Goal: Task Accomplishment & Management: Complete application form

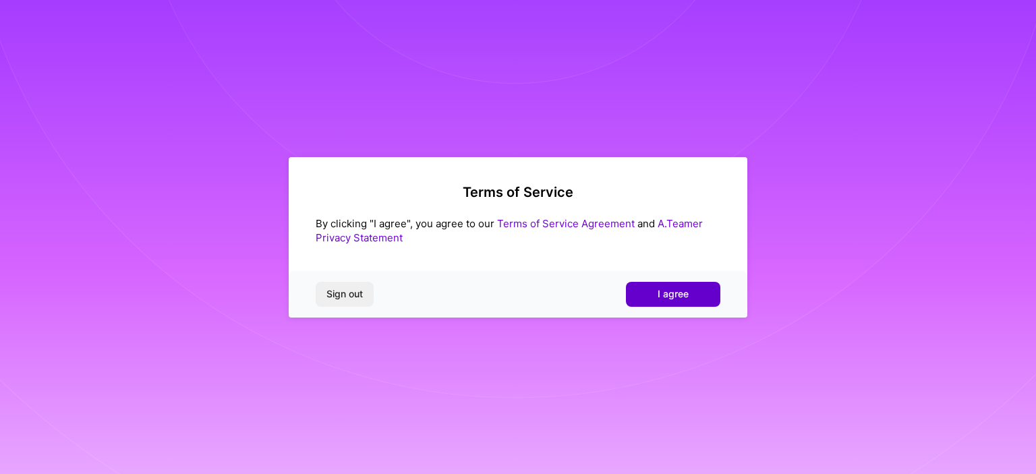
click at [652, 291] on button "I agree" at bounding box center [673, 294] width 94 height 24
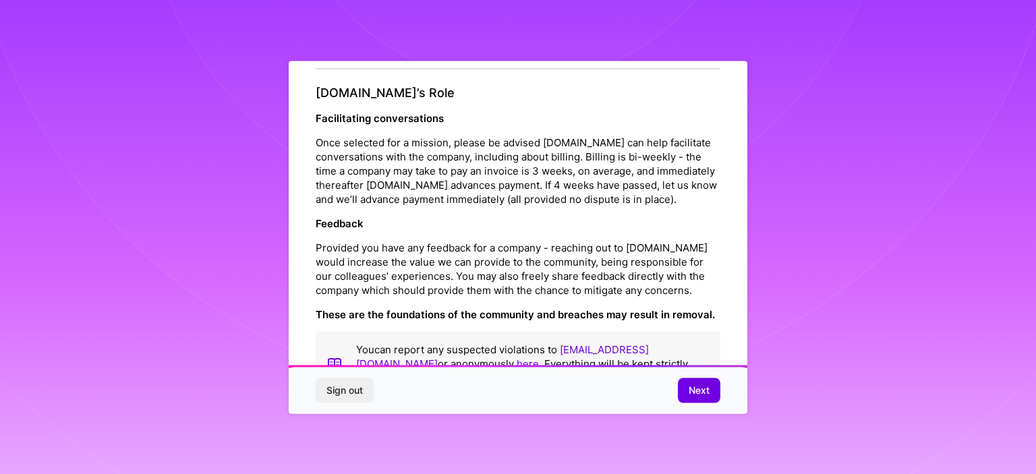
scroll to position [1503, 0]
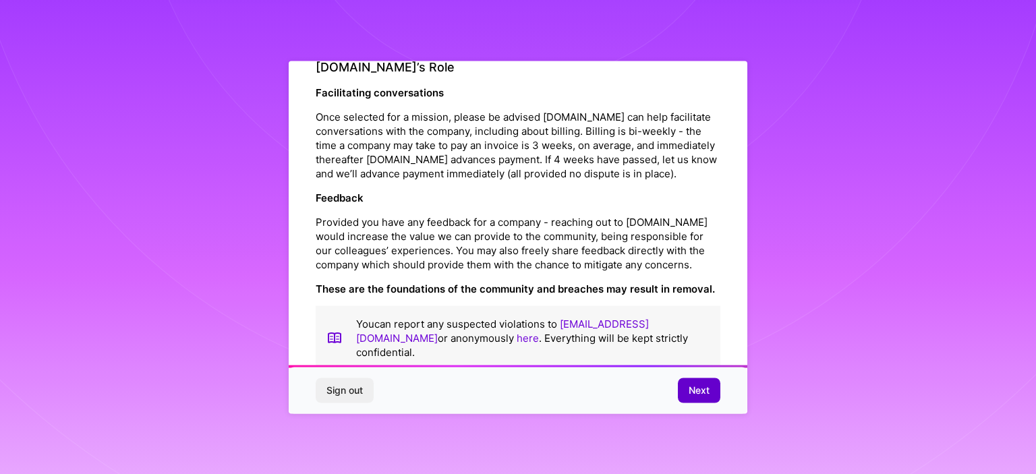
click at [682, 391] on button "Next" at bounding box center [699, 391] width 43 height 24
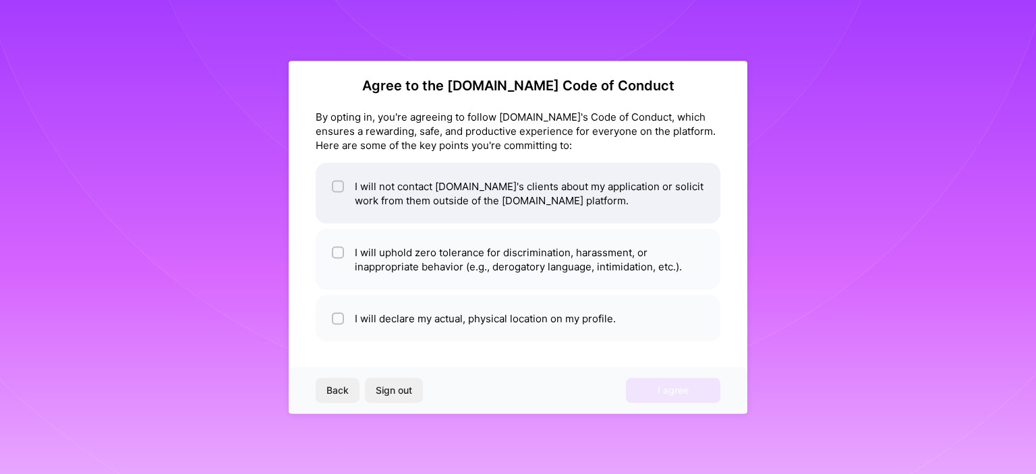
click at [385, 206] on li "I will not contact [DOMAIN_NAME]'s clients about my application or solicit work…" at bounding box center [518, 193] width 405 height 61
checkbox input "true"
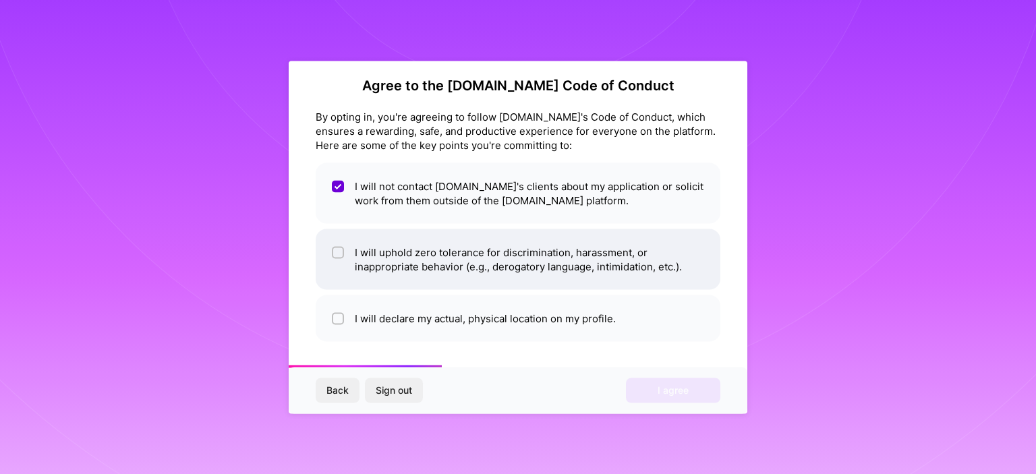
click at [381, 242] on li "I will uphold zero tolerance for discrimination, harassment, or inappropriate b…" at bounding box center [518, 259] width 405 height 61
checkbox input "true"
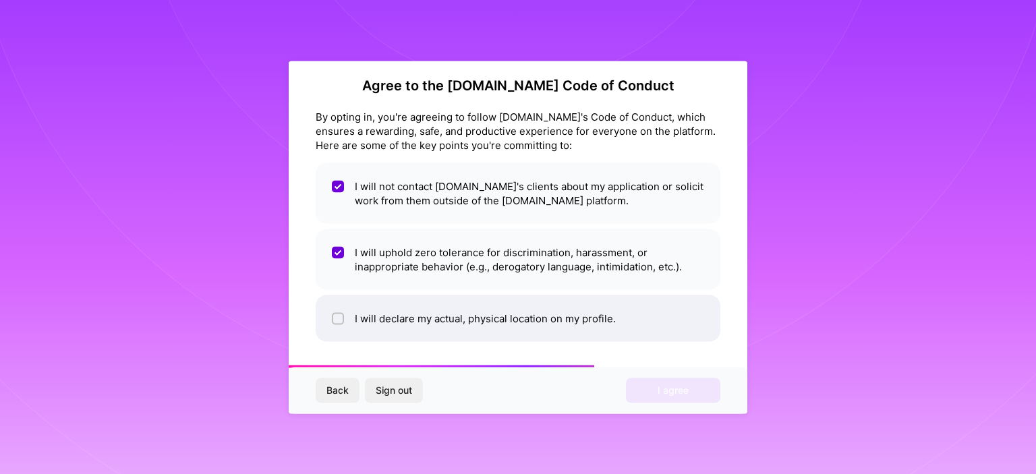
click at [379, 304] on li "I will declare my actual, physical location on my profile." at bounding box center [518, 318] width 405 height 47
checkbox input "true"
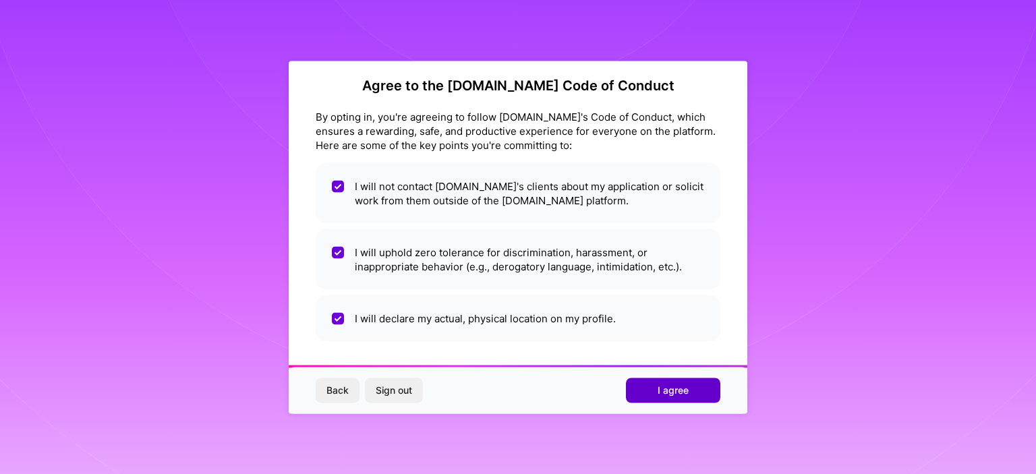
click at [644, 393] on button "I agree" at bounding box center [673, 391] width 94 height 24
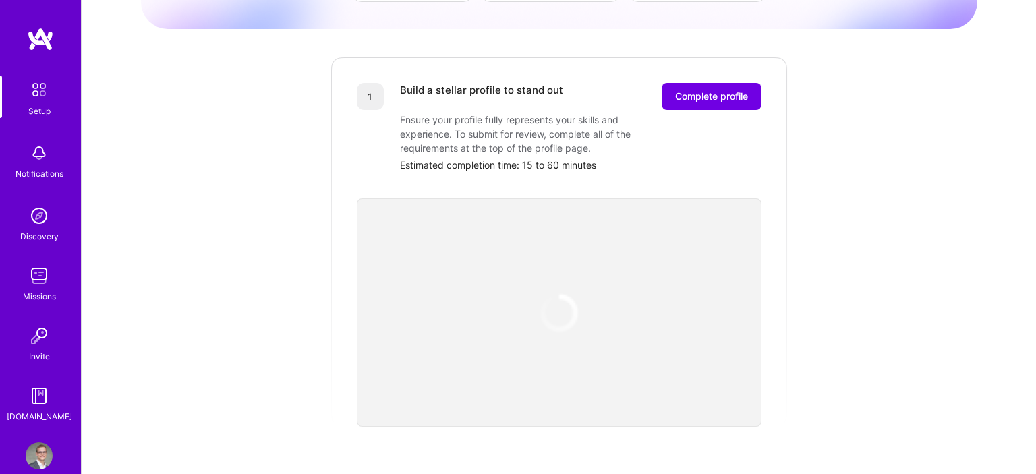
scroll to position [146, 0]
click at [666, 85] on button "Complete profile" at bounding box center [712, 95] width 100 height 27
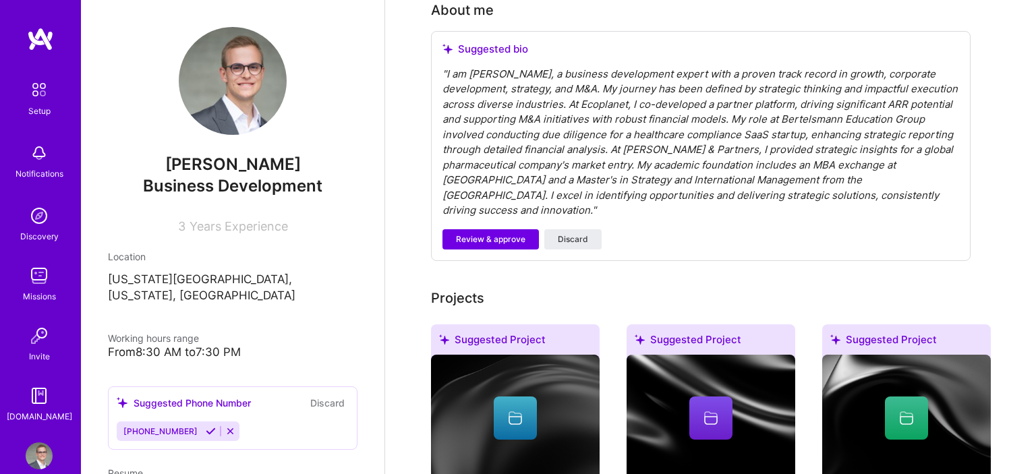
scroll to position [388, 0]
click at [520, 233] on span "Review & approve" at bounding box center [490, 239] width 69 height 12
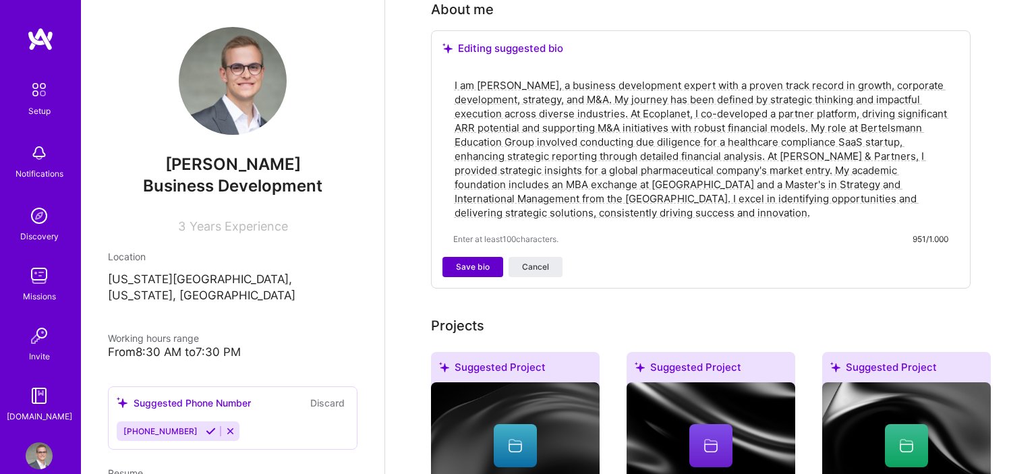
click at [491, 257] on button "Save bio" at bounding box center [473, 267] width 61 height 20
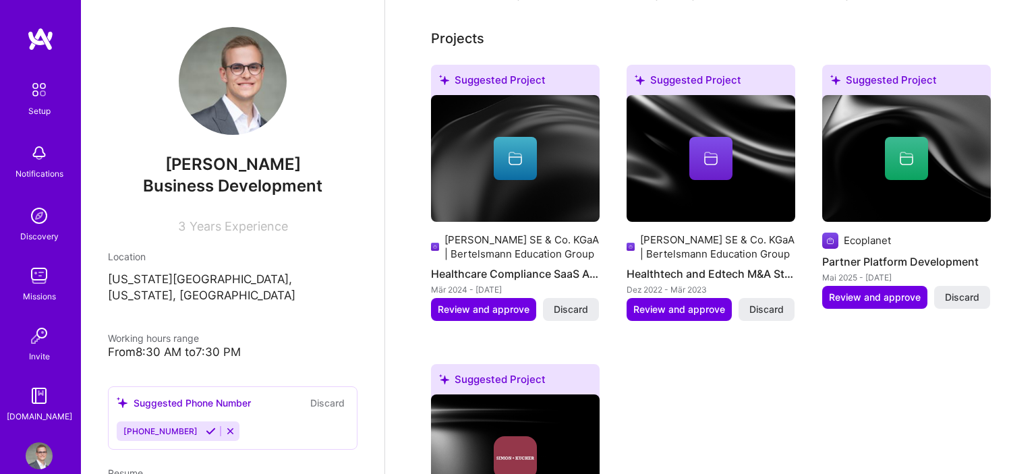
scroll to position [524, 0]
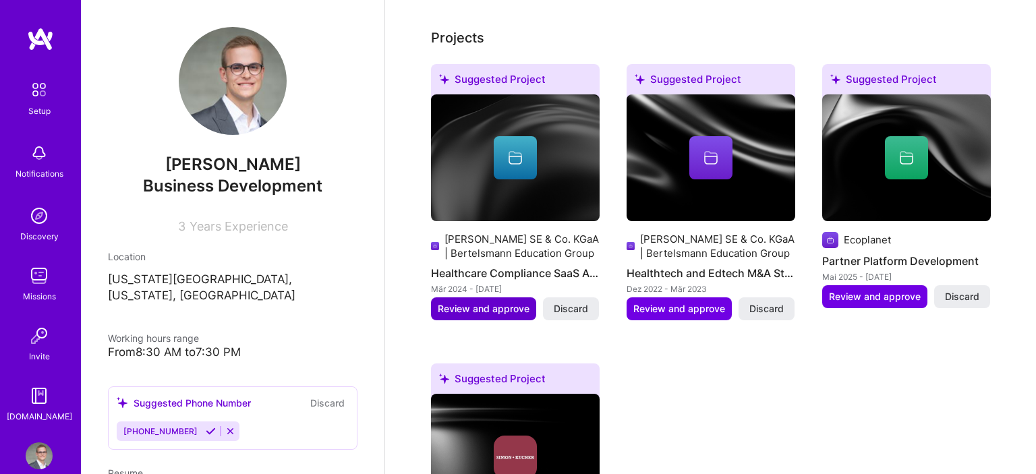
click at [509, 302] on span "Review and approve" at bounding box center [484, 308] width 92 height 13
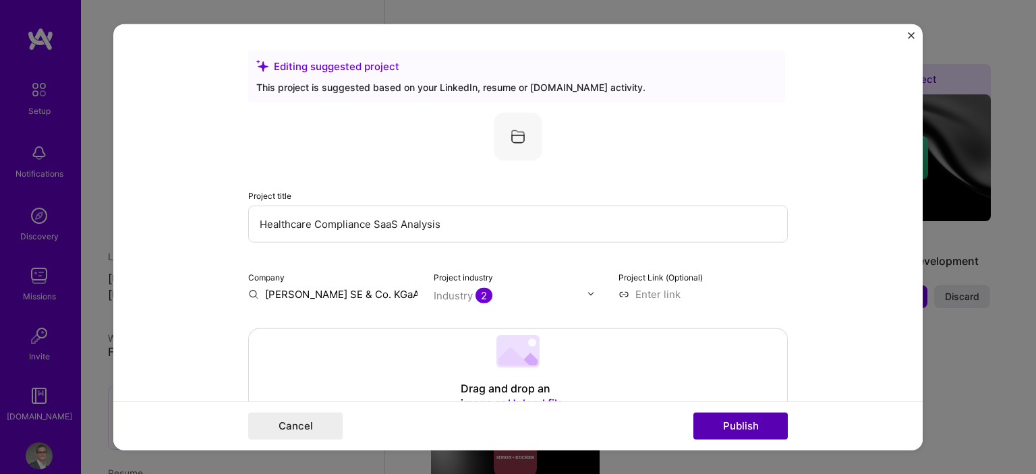
click at [713, 429] on button "Publish" at bounding box center [741, 426] width 94 height 27
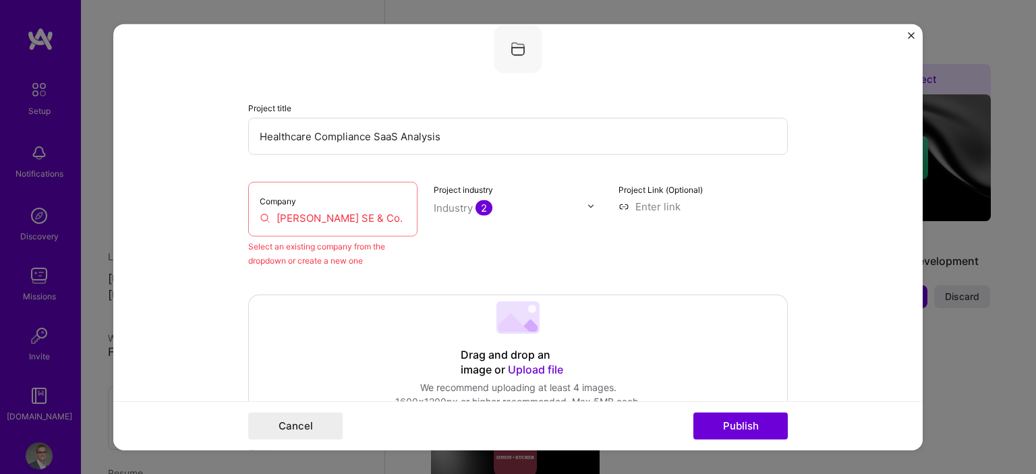
scroll to position [88, 0]
click at [385, 209] on div "Company Bertelsmann SE & Co. KGaA | Bertelsmann Education Group" at bounding box center [332, 208] width 169 height 55
drag, startPoint x: 337, startPoint y: 212, endPoint x: 522, endPoint y: 227, distance: 186.2
click at [406, 224] on input "[PERSON_NAME] SE & Co. KGaA | Bertelsmann Education Group" at bounding box center [333, 217] width 146 height 14
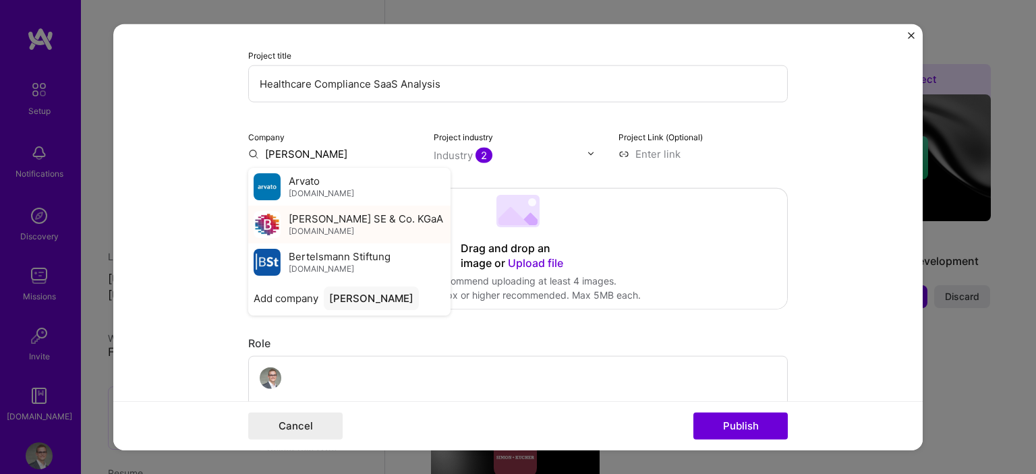
scroll to position [145, 0]
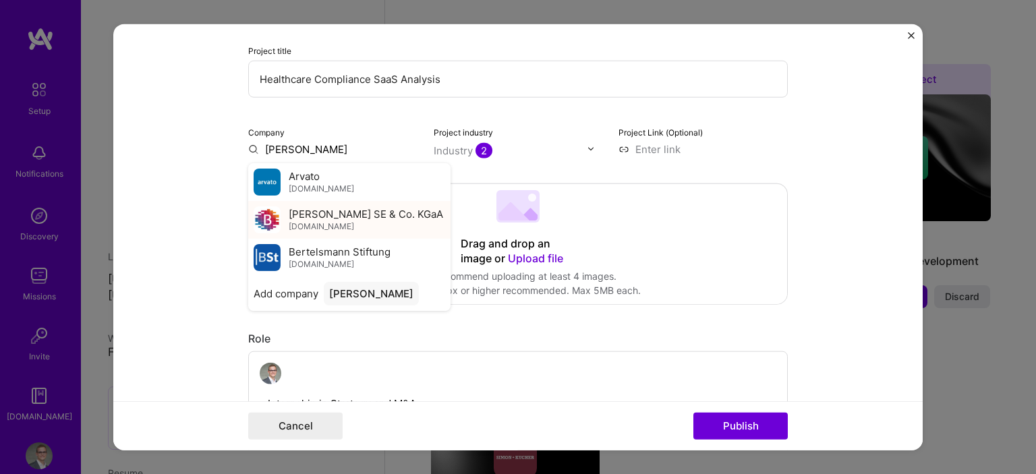
click at [379, 221] on div "[PERSON_NAME] SE & Co. [PERSON_NAME][DOMAIN_NAME]" at bounding box center [366, 219] width 155 height 25
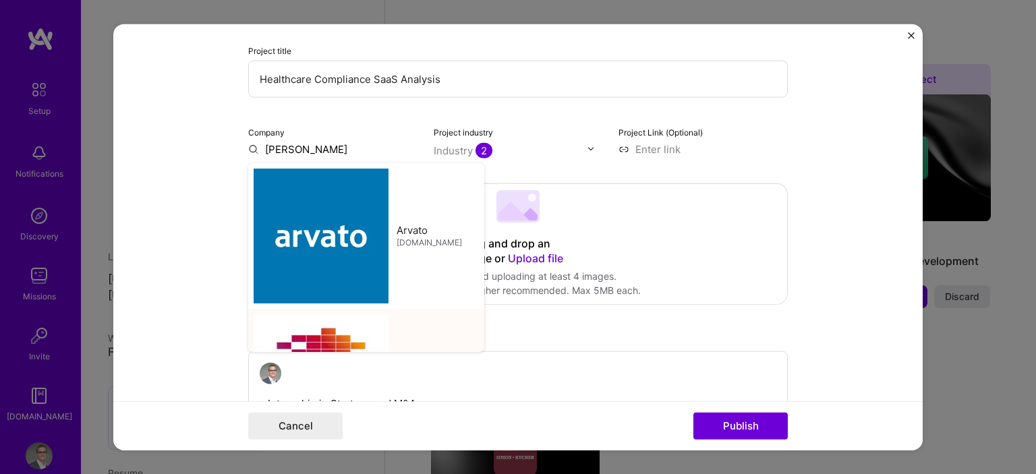
type input "[PERSON_NAME] SE & Co. KGaA"
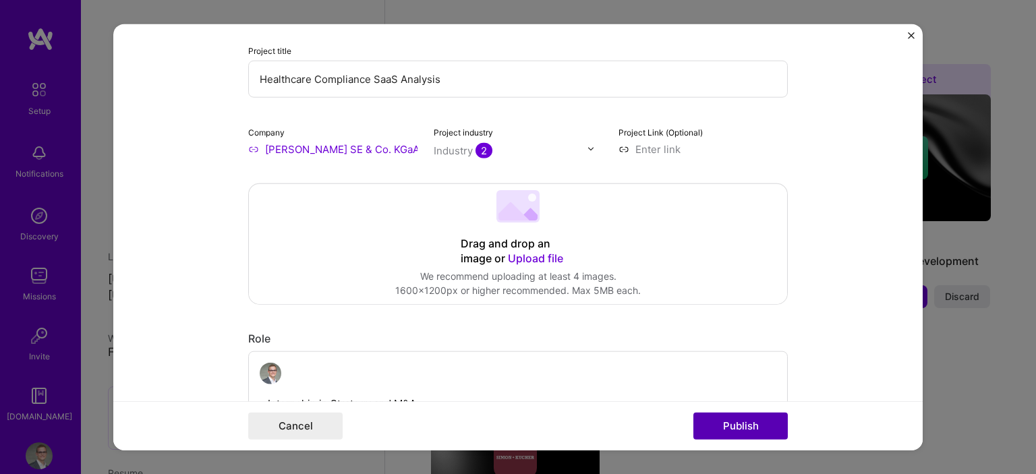
click at [727, 437] on button "Publish" at bounding box center [741, 426] width 94 height 27
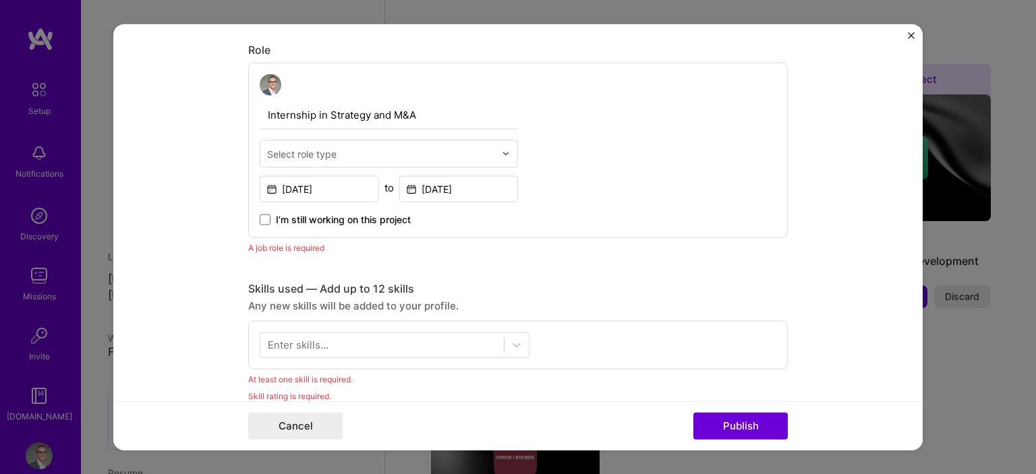
scroll to position [433, 0]
click at [322, 151] on div "Select role type" at bounding box center [301, 154] width 69 height 14
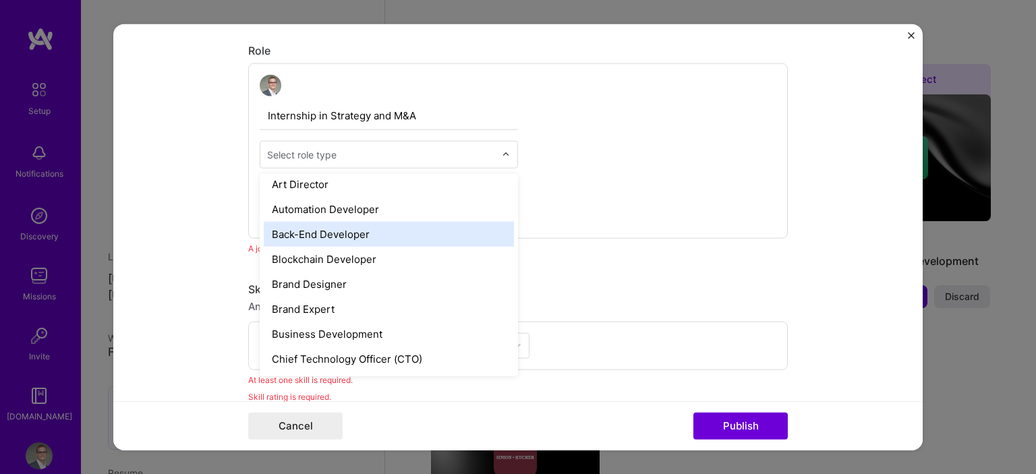
scroll to position [182, 0]
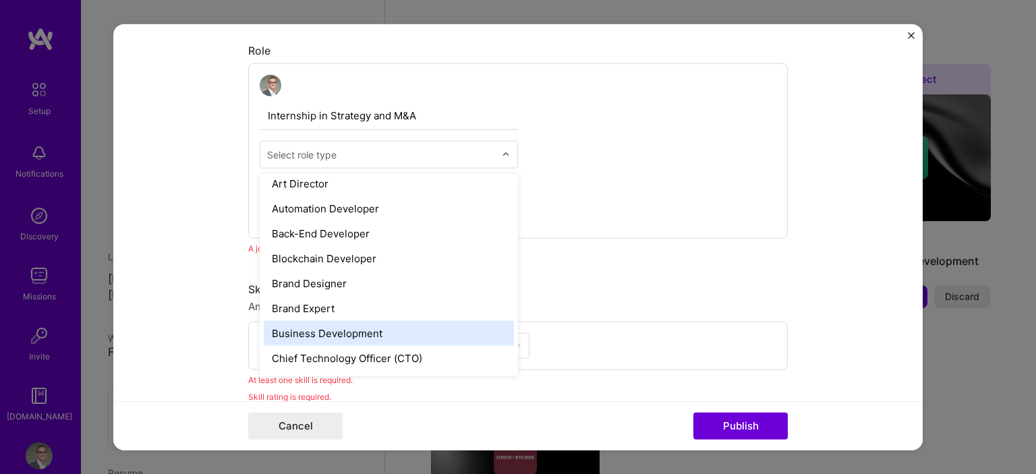
click at [331, 329] on div "Business Development" at bounding box center [389, 333] width 250 height 25
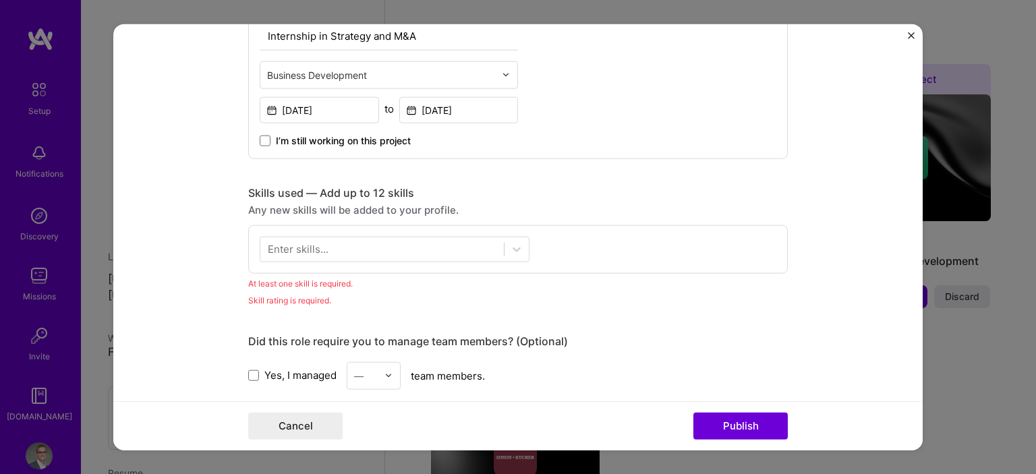
scroll to position [513, 0]
click at [325, 238] on div at bounding box center [382, 249] width 244 height 22
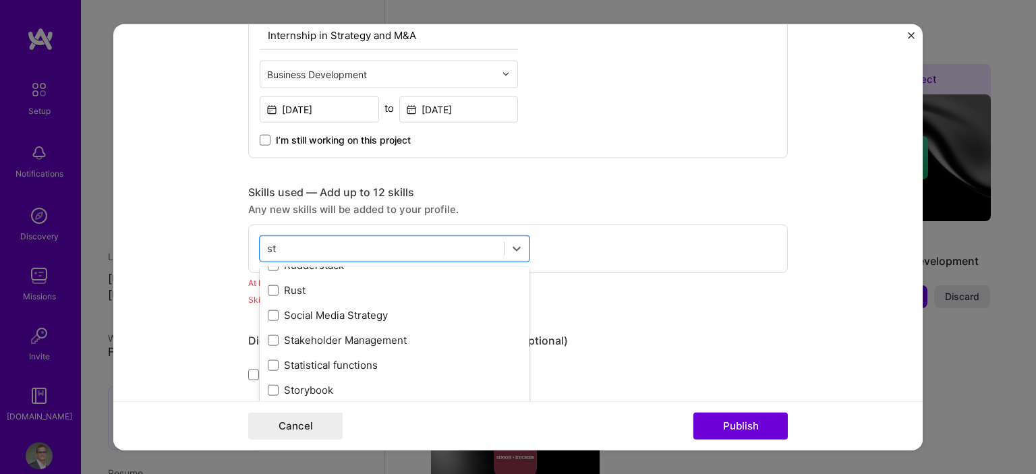
scroll to position [679, 0]
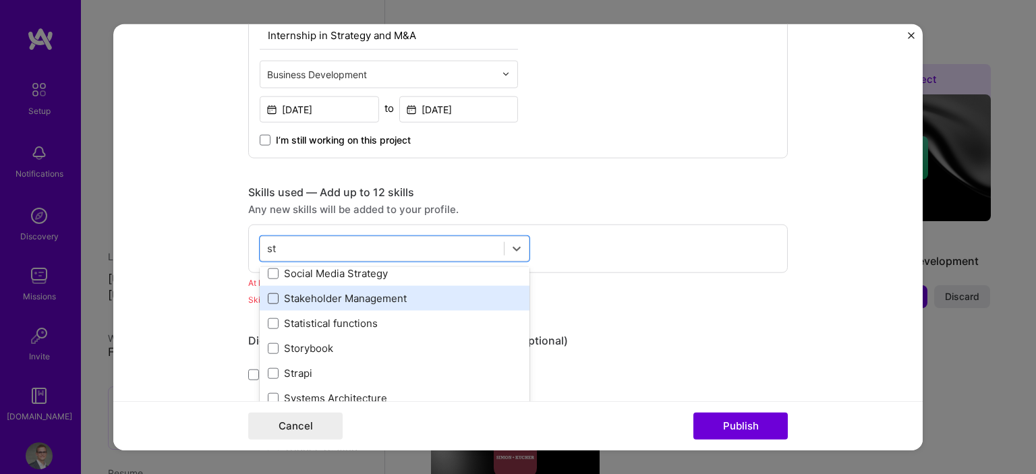
click at [275, 293] on span at bounding box center [273, 298] width 11 height 11
click at [0, 0] on input "checkbox" at bounding box center [0, 0] width 0 height 0
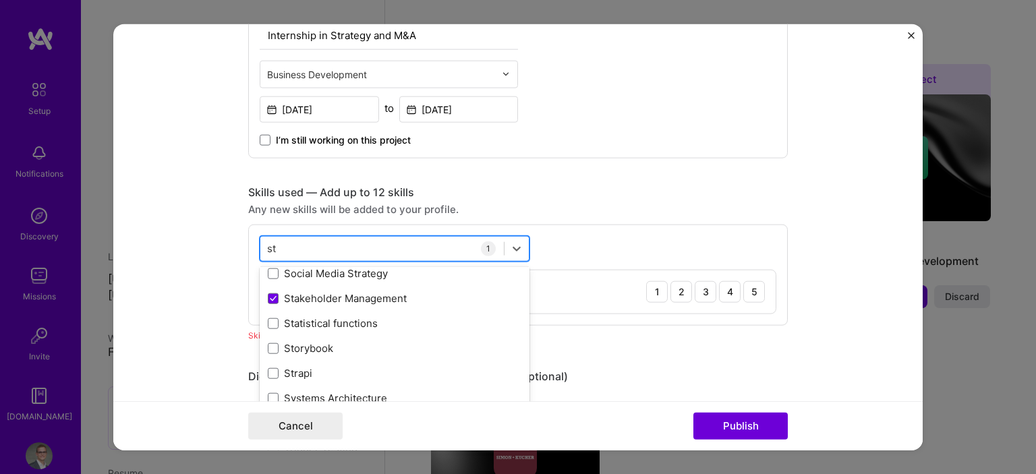
click at [317, 242] on div "[GEOGRAPHIC_DATA]" at bounding box center [382, 249] width 244 height 22
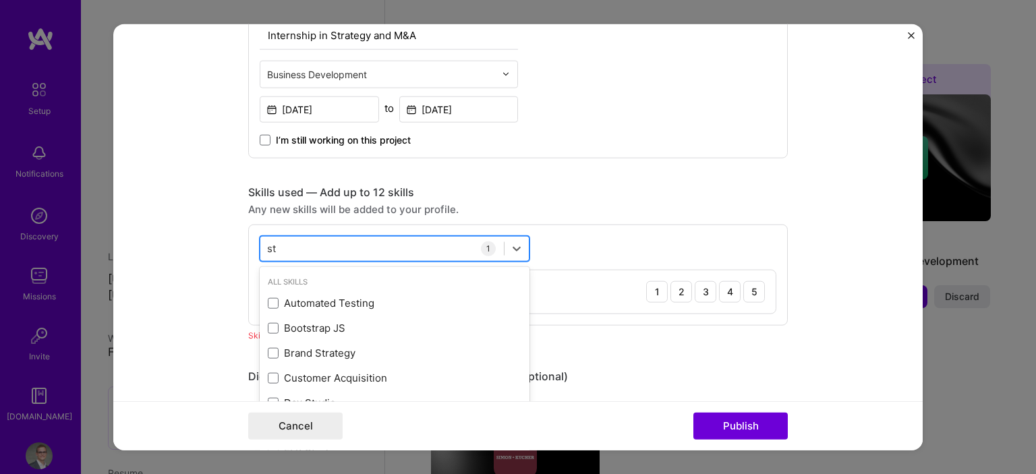
click at [317, 242] on div "[GEOGRAPHIC_DATA]" at bounding box center [382, 249] width 244 height 22
type input "F"
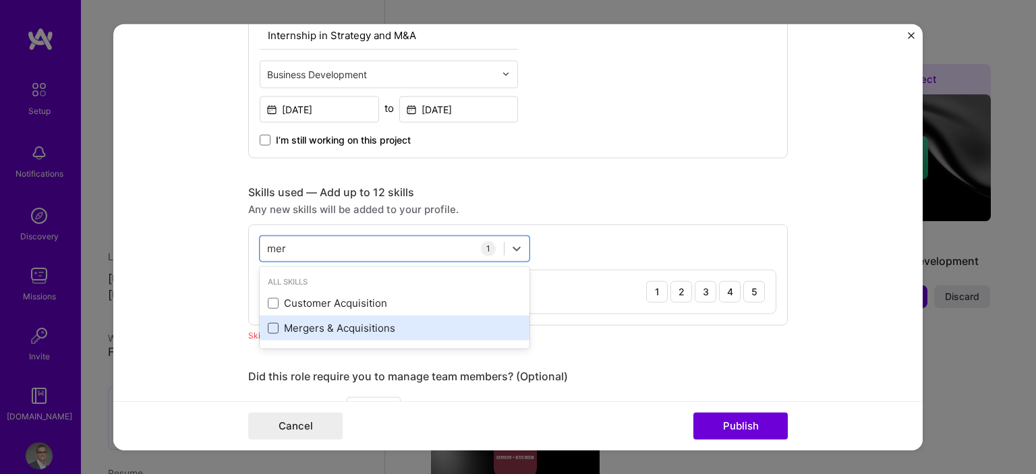
click at [275, 328] on span at bounding box center [273, 328] width 11 height 11
click at [0, 0] on input "checkbox" at bounding box center [0, 0] width 0 height 0
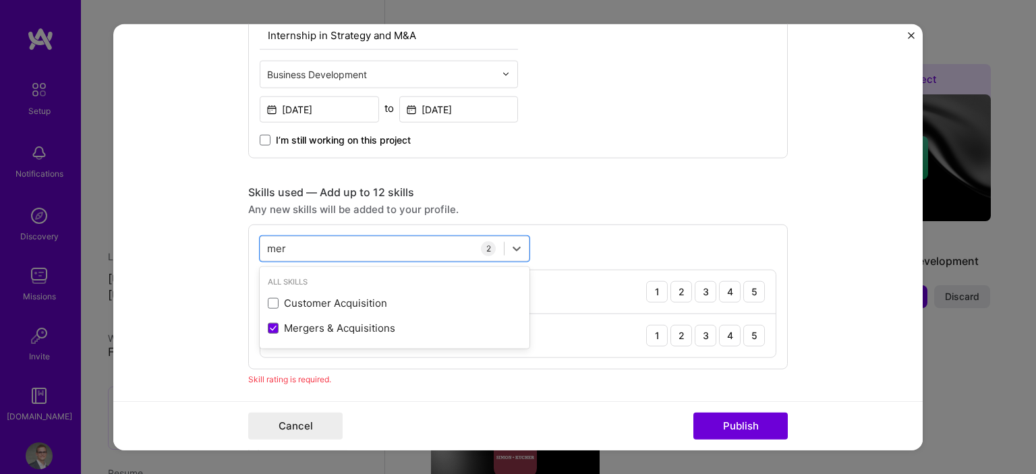
type input "mer"
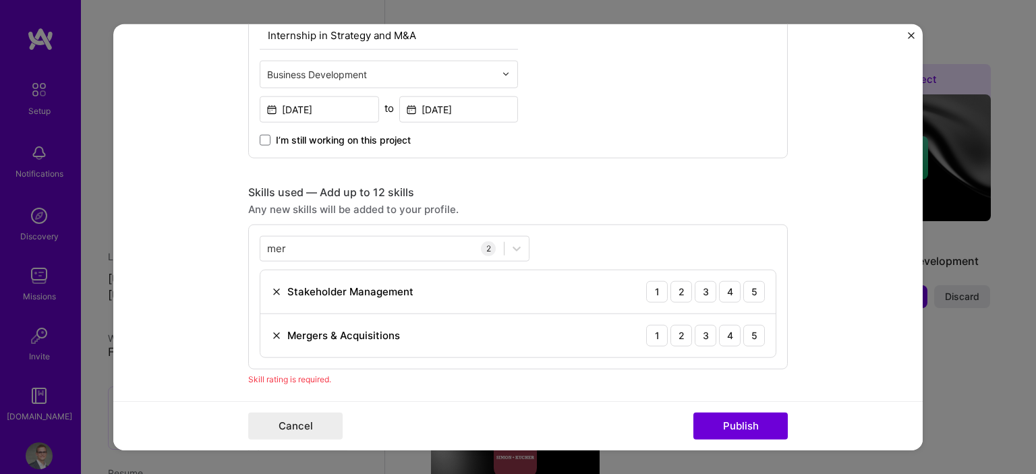
click at [192, 285] on form "Editing suggested project This project is suggested based on your LinkedIn, res…" at bounding box center [518, 237] width 810 height 427
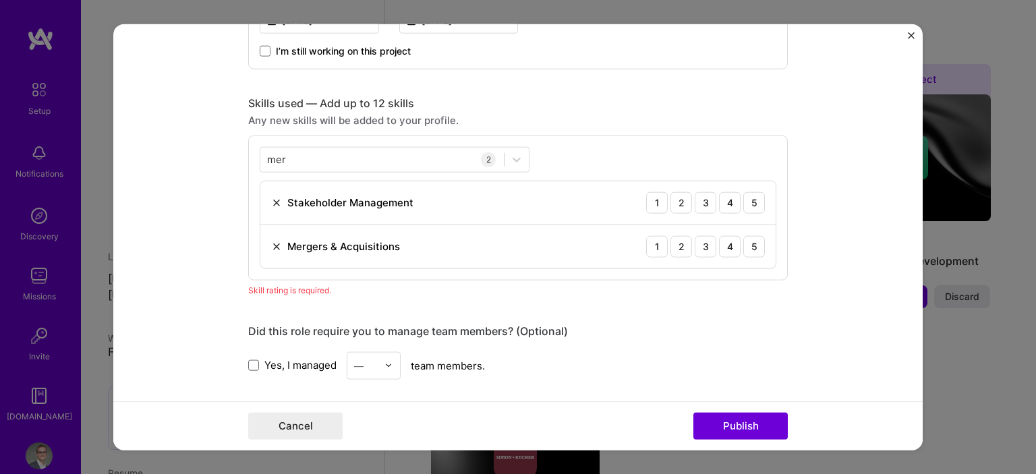
scroll to position [580, 0]
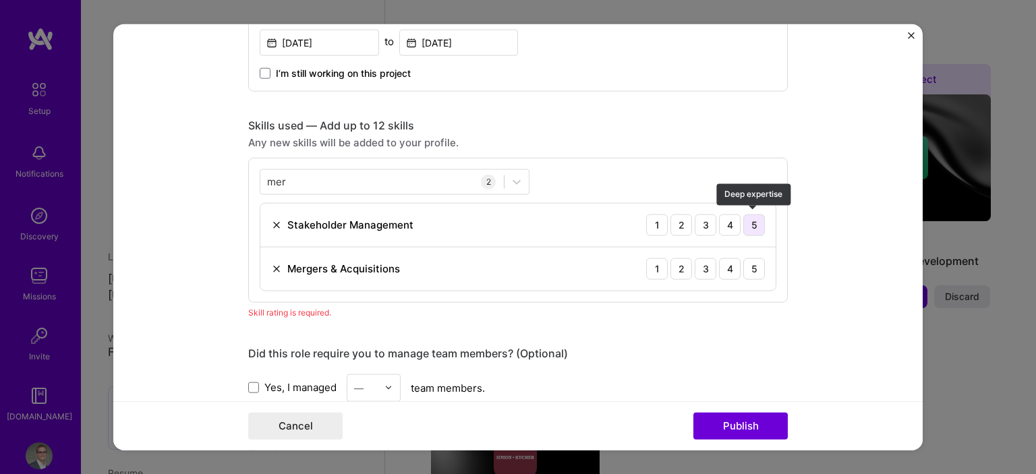
click at [757, 221] on div "5" at bounding box center [755, 225] width 22 height 22
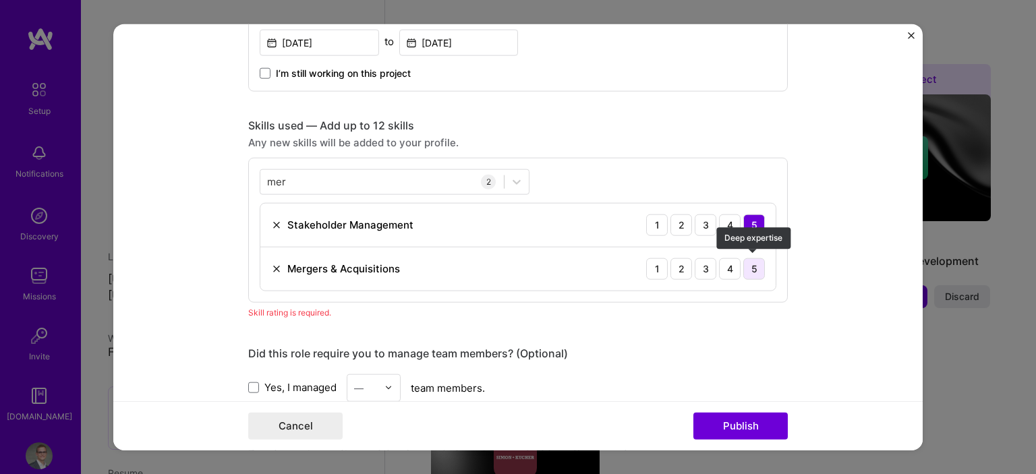
click at [757, 275] on div "5" at bounding box center [755, 269] width 22 height 22
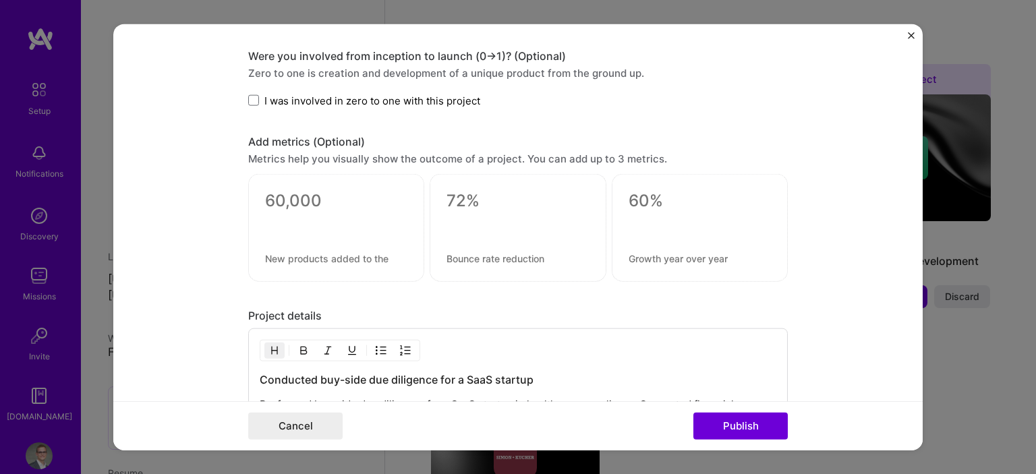
scroll to position [944, 0]
click at [732, 418] on button "Publish" at bounding box center [741, 426] width 94 height 27
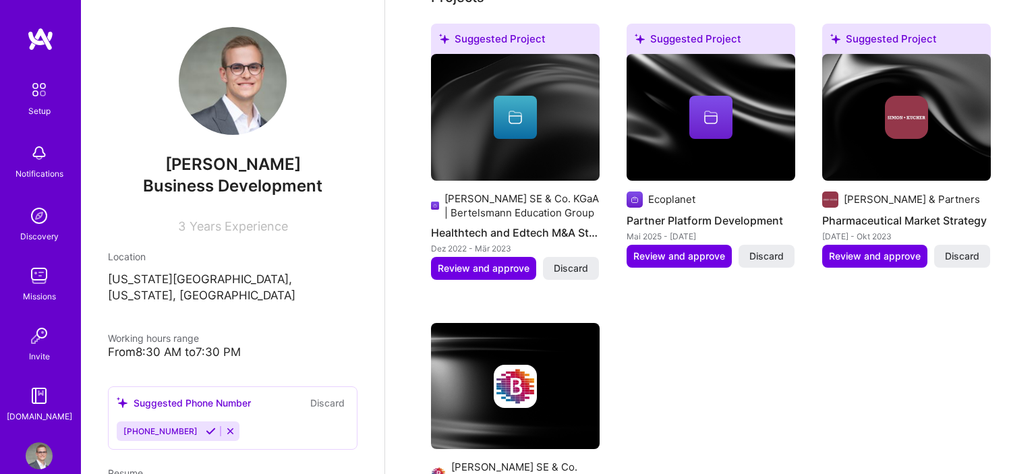
scroll to position [565, 0]
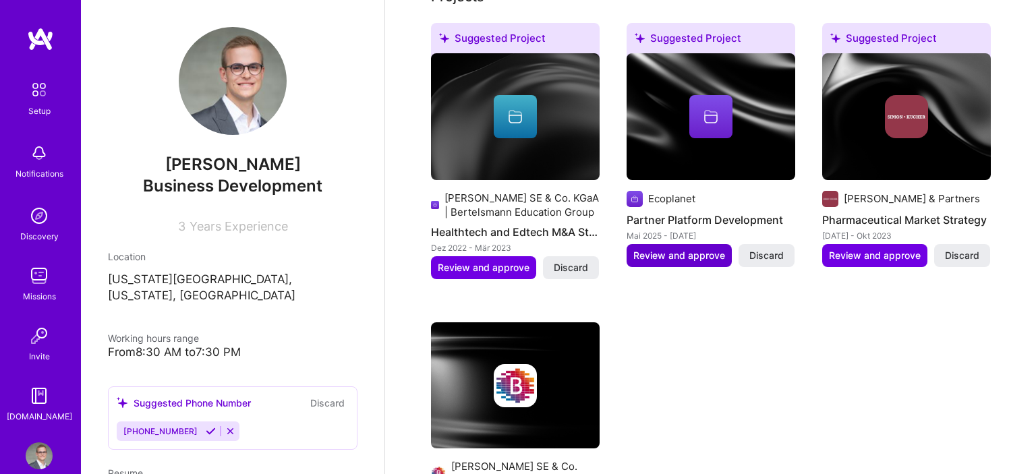
click at [666, 249] on span "Review and approve" at bounding box center [680, 255] width 92 height 13
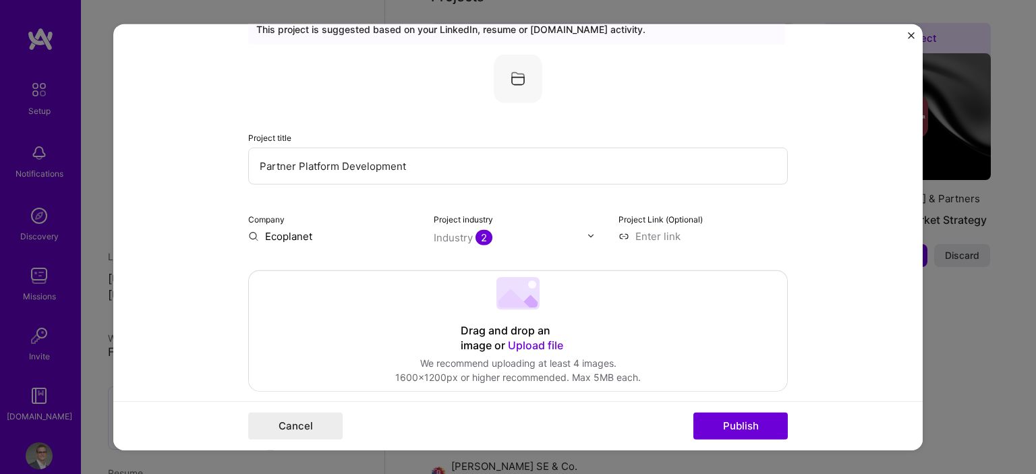
scroll to position [59, 0]
click at [341, 231] on input "Ecoplanet" at bounding box center [332, 235] width 169 height 14
click at [184, 225] on form "Editing suggested project This project is suggested based on your LinkedIn, res…" at bounding box center [518, 237] width 810 height 427
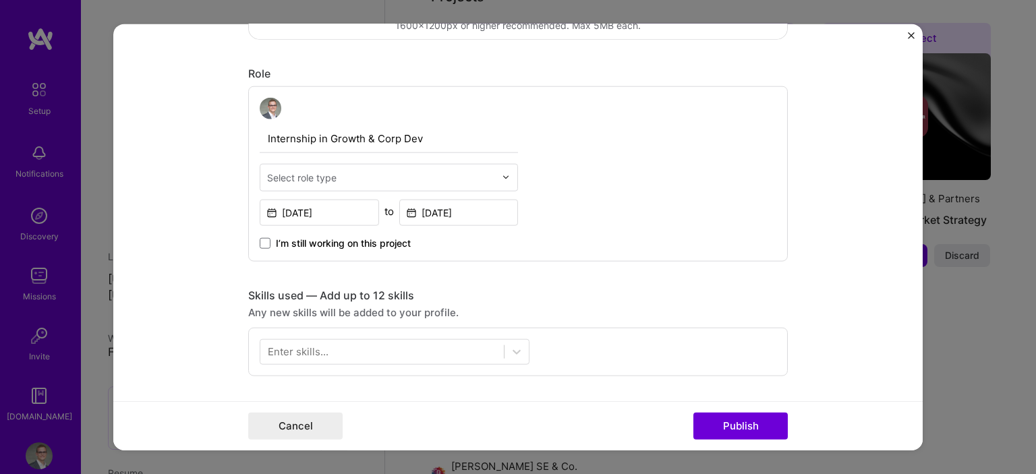
scroll to position [417, 0]
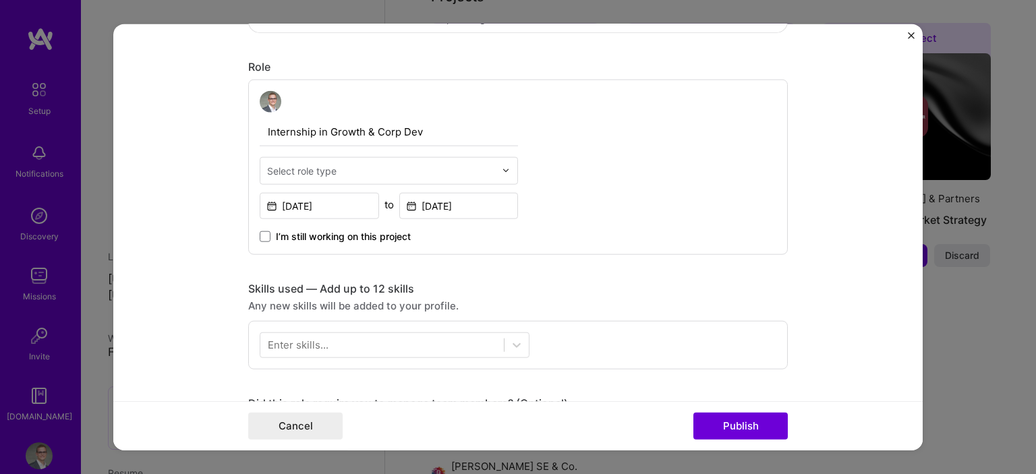
click at [314, 178] on div "Select role type" at bounding box center [381, 170] width 242 height 26
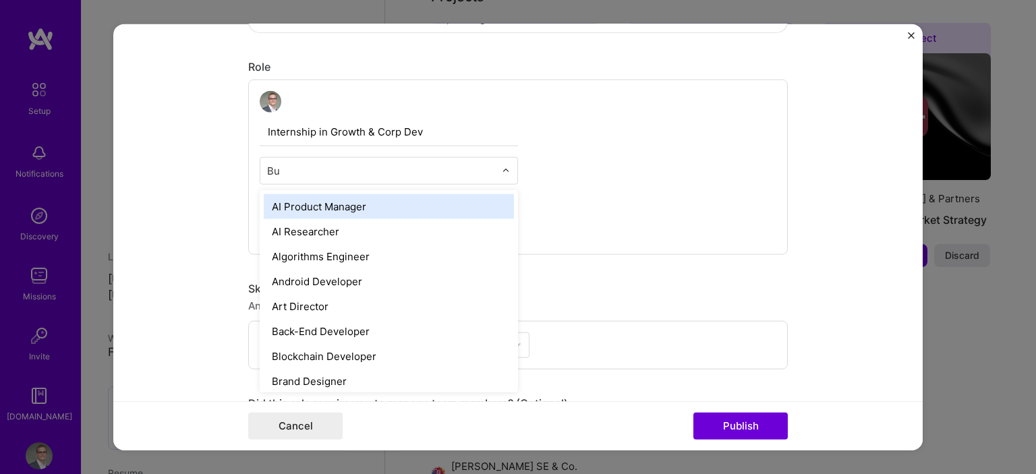
type input "Bus"
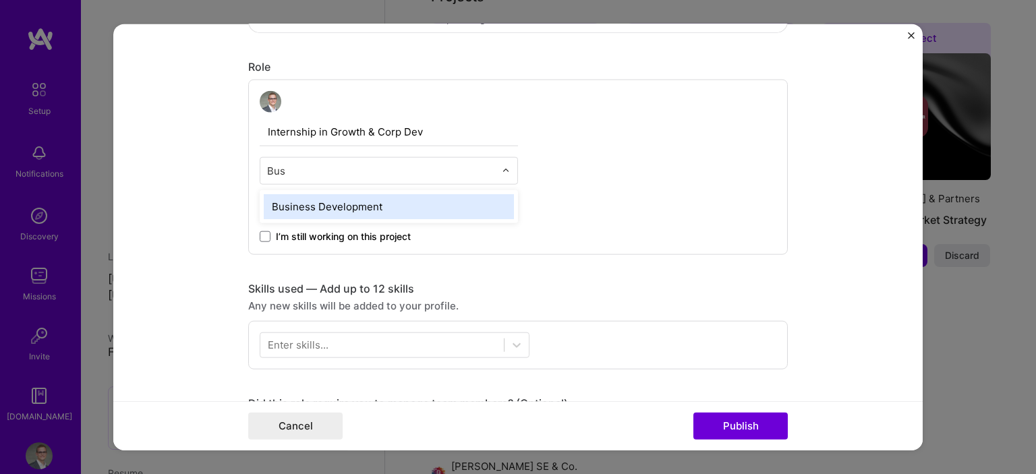
click at [318, 196] on div "Business Development" at bounding box center [389, 206] width 250 height 25
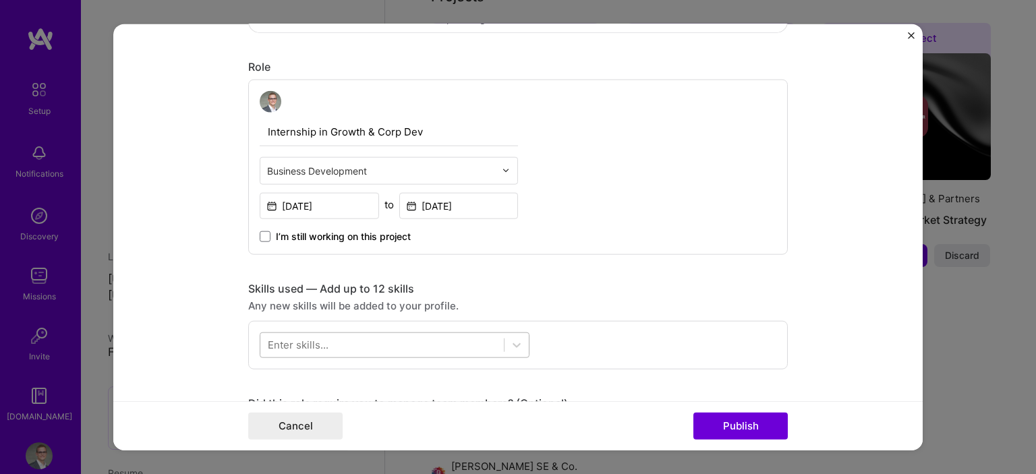
click at [338, 338] on div at bounding box center [382, 345] width 244 height 22
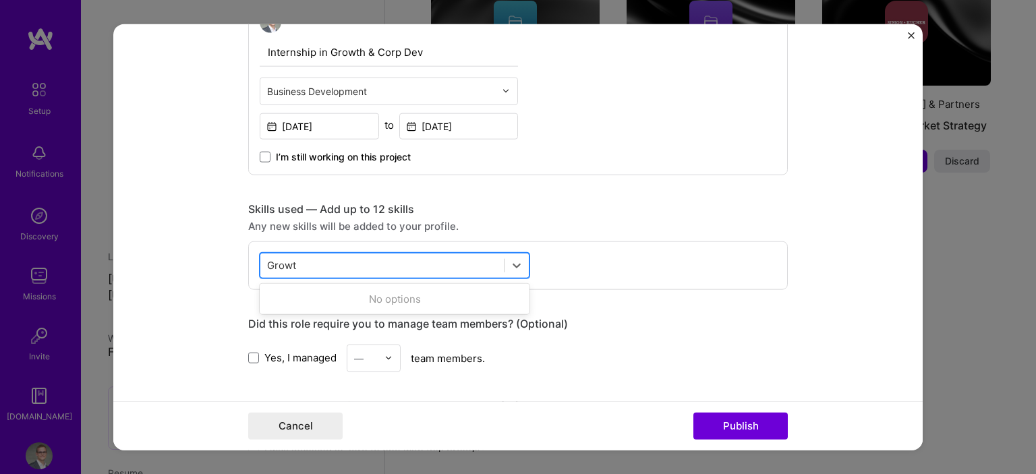
scroll to position [498, 0]
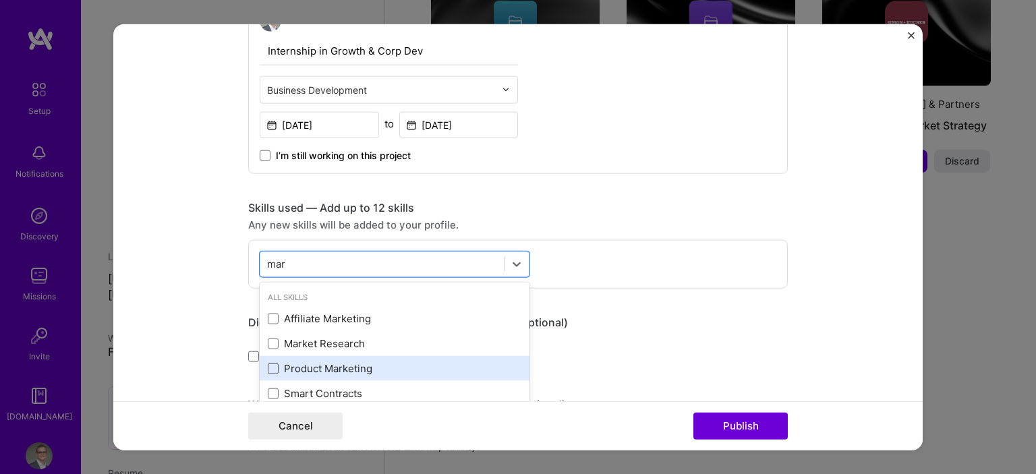
click at [277, 366] on span at bounding box center [273, 368] width 11 height 11
click at [0, 0] on input "checkbox" at bounding box center [0, 0] width 0 height 0
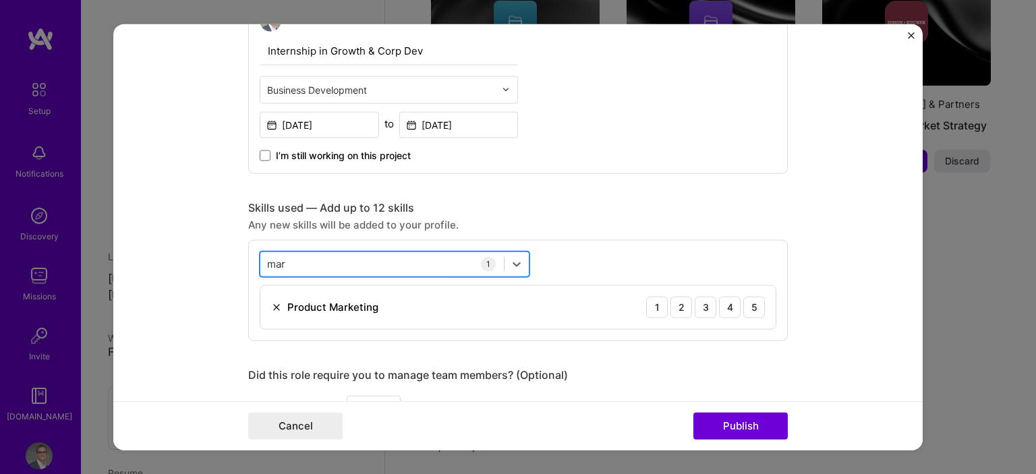
click at [345, 260] on div "mar mar" at bounding box center [382, 264] width 244 height 22
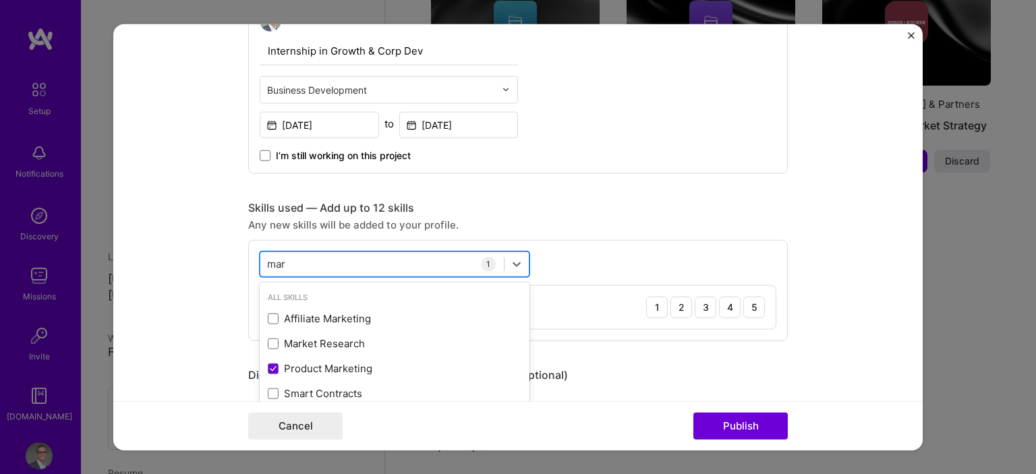
click at [345, 260] on div "mar mar" at bounding box center [382, 264] width 244 height 22
type input "m"
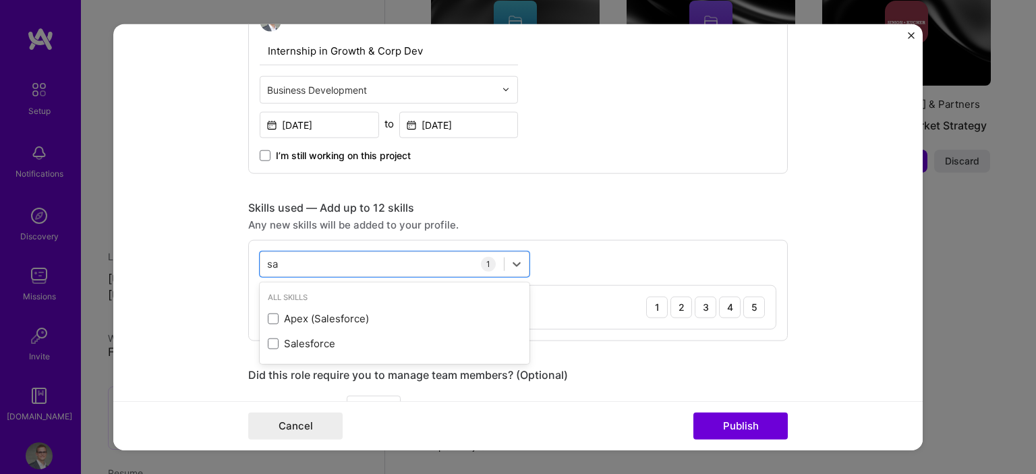
type input "s"
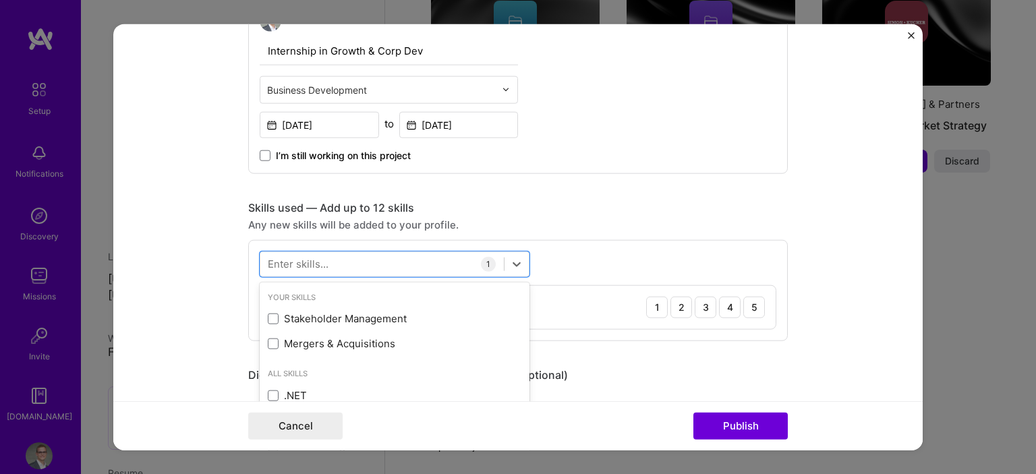
click at [175, 242] on form "Editing suggested project This project is suggested based on your LinkedIn, res…" at bounding box center [518, 237] width 810 height 427
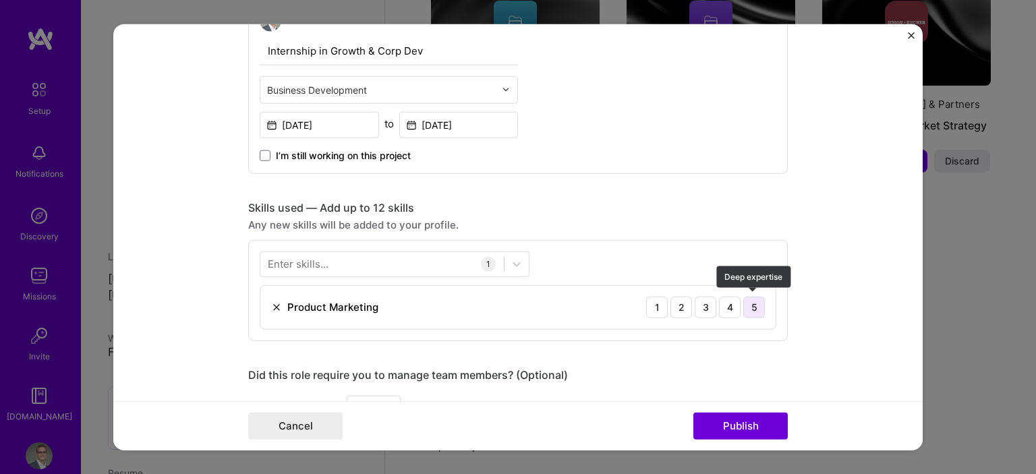
click at [747, 310] on div "5" at bounding box center [755, 307] width 22 height 22
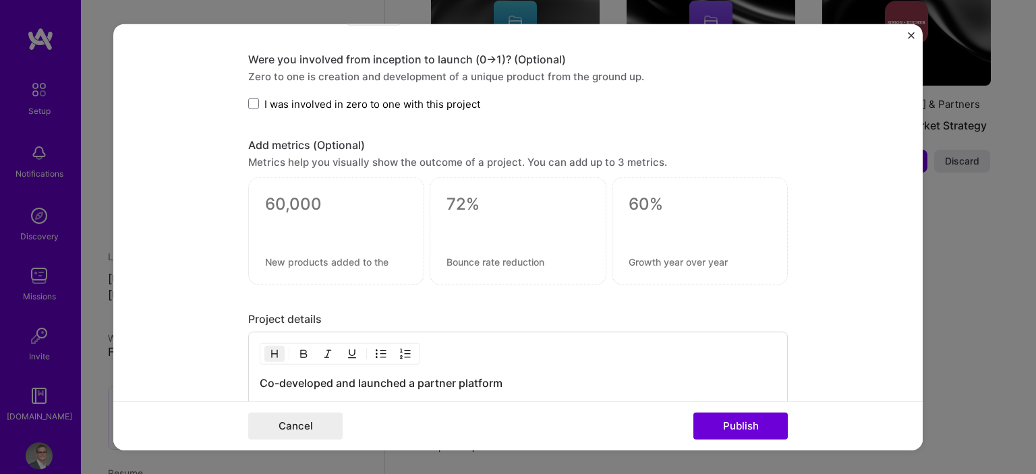
scroll to position [908, 0]
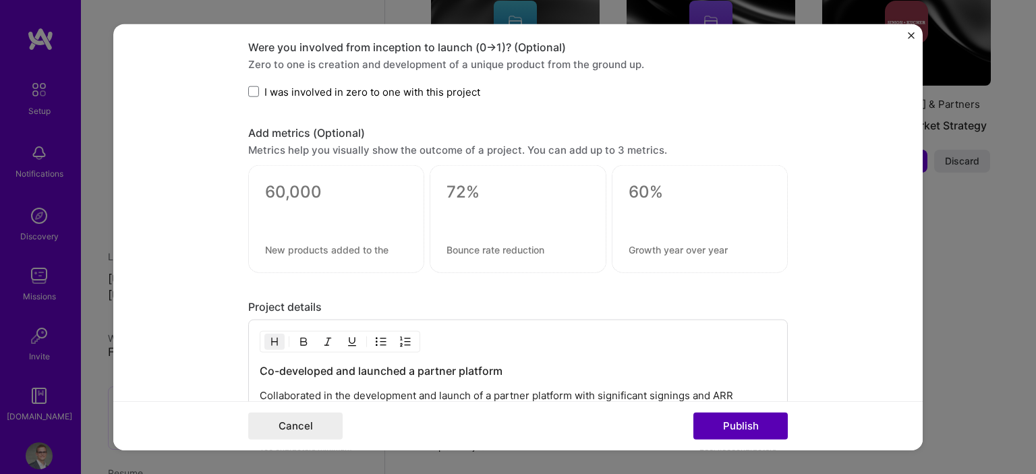
click at [764, 430] on button "Publish" at bounding box center [741, 426] width 94 height 27
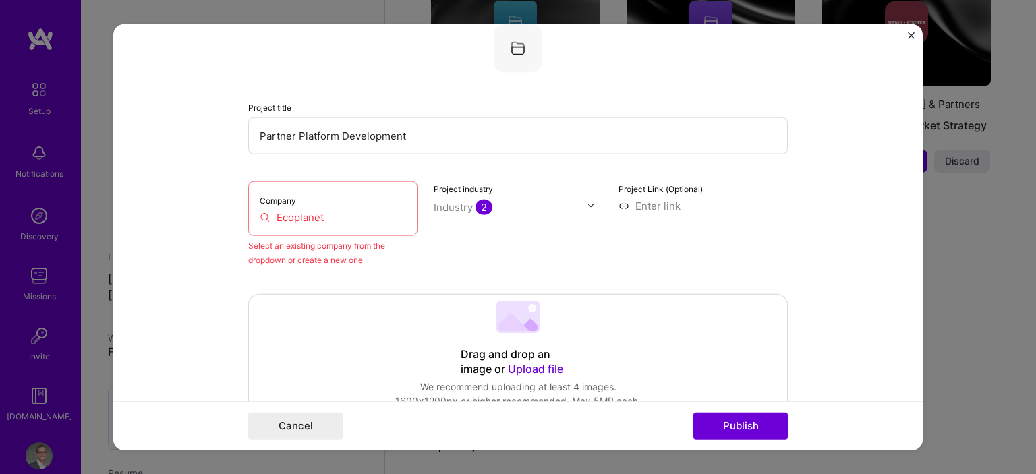
scroll to position [88, 0]
click at [358, 220] on input "Ecoplanet" at bounding box center [333, 218] width 146 height 14
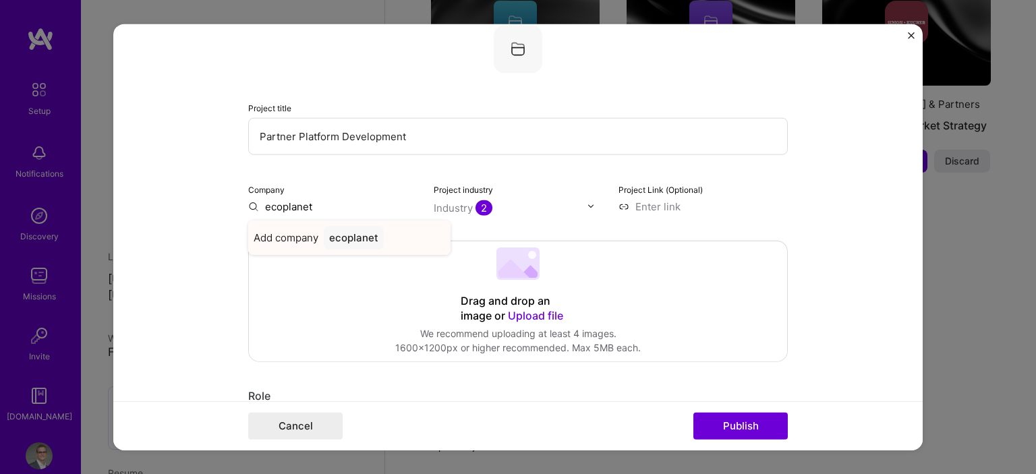
type input "ecoplanet"
click at [316, 242] on span "Add company" at bounding box center [286, 237] width 65 height 14
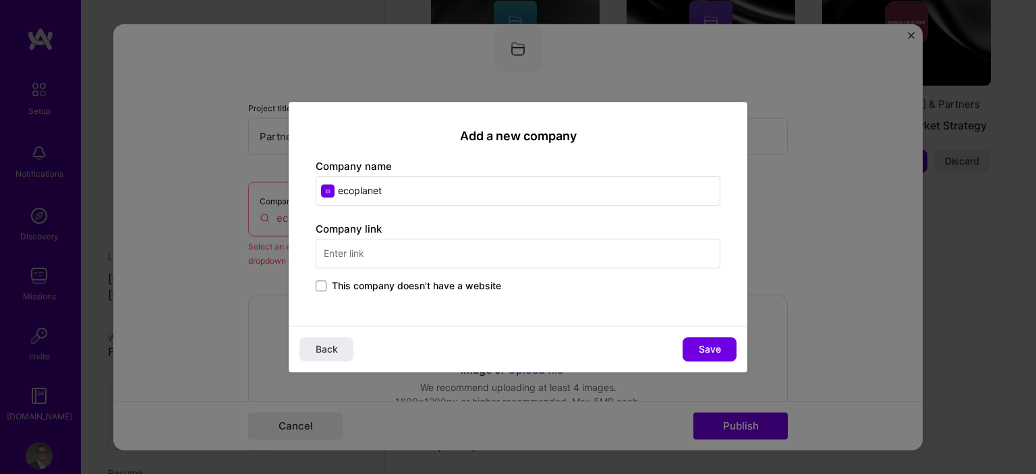
click at [379, 260] on input "text" at bounding box center [518, 254] width 405 height 30
type input "[DOMAIN_NAME]"
click at [699, 345] on span "Save" at bounding box center [710, 349] width 22 height 13
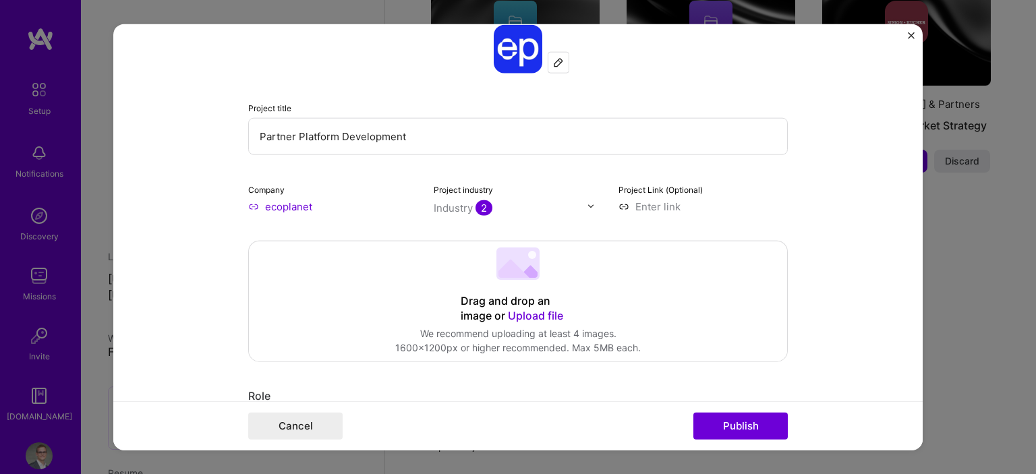
scroll to position [128, 0]
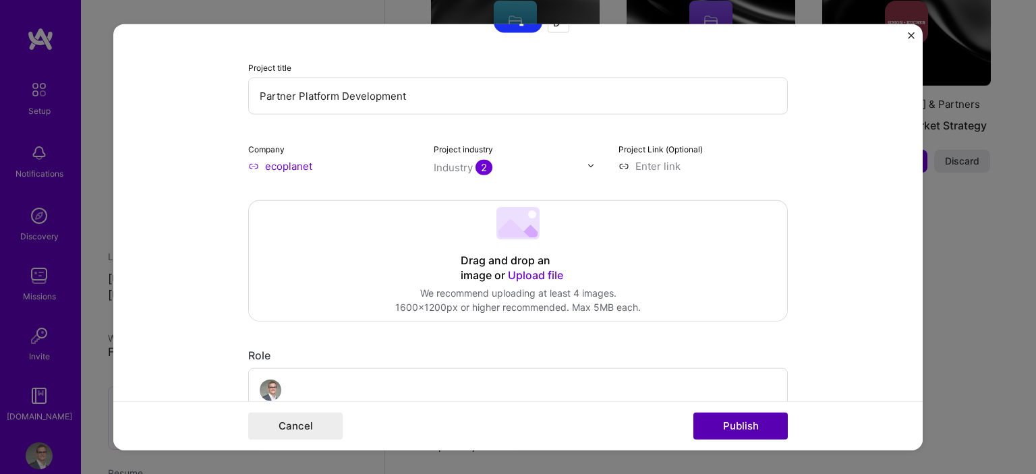
click at [735, 422] on button "Publish" at bounding box center [741, 426] width 94 height 27
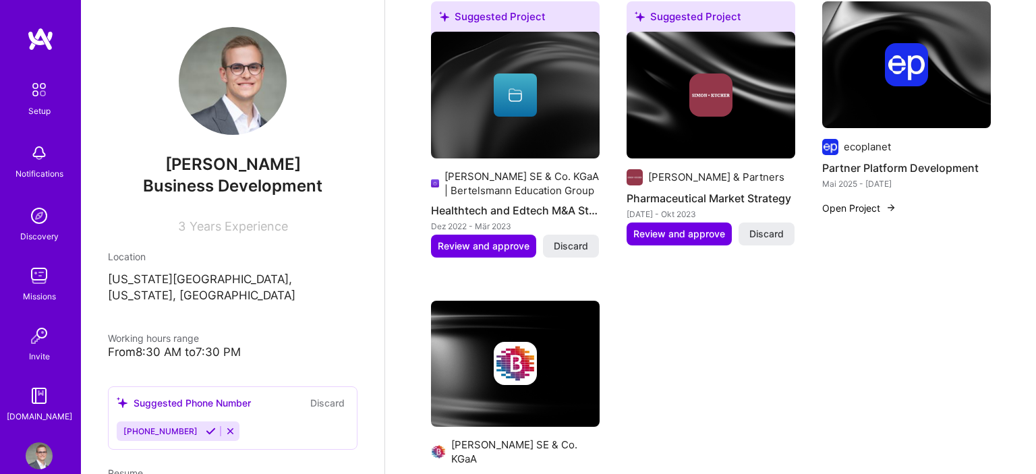
scroll to position [559, 0]
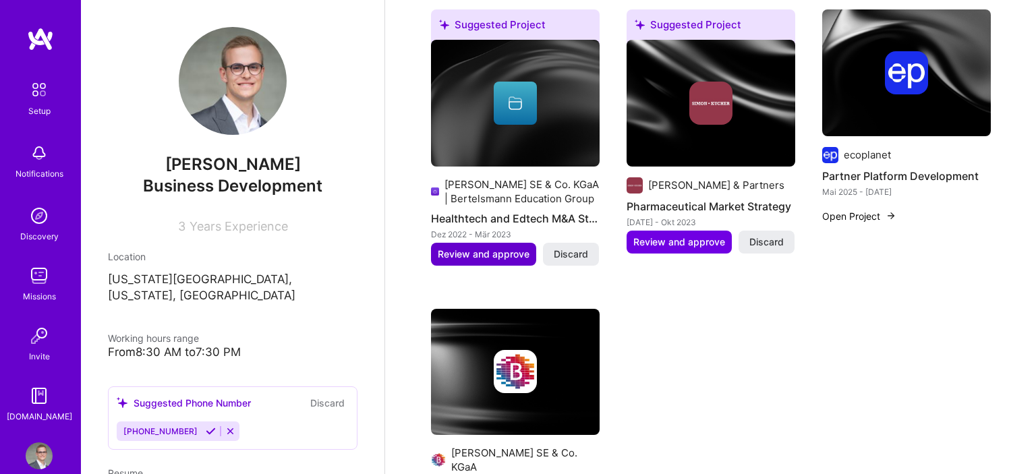
click at [484, 248] on span "Review and approve" at bounding box center [484, 254] width 92 height 13
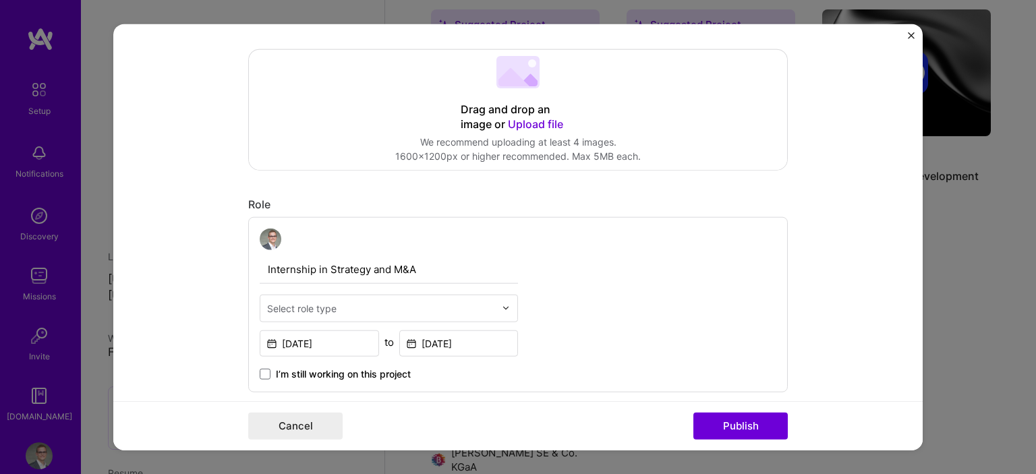
scroll to position [280, 0]
click at [362, 304] on input "text" at bounding box center [381, 307] width 228 height 14
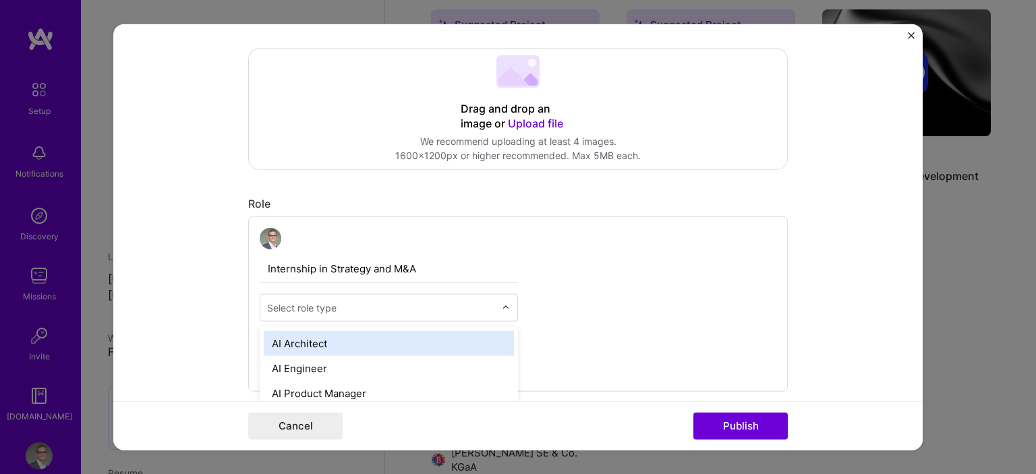
scroll to position [618, 0]
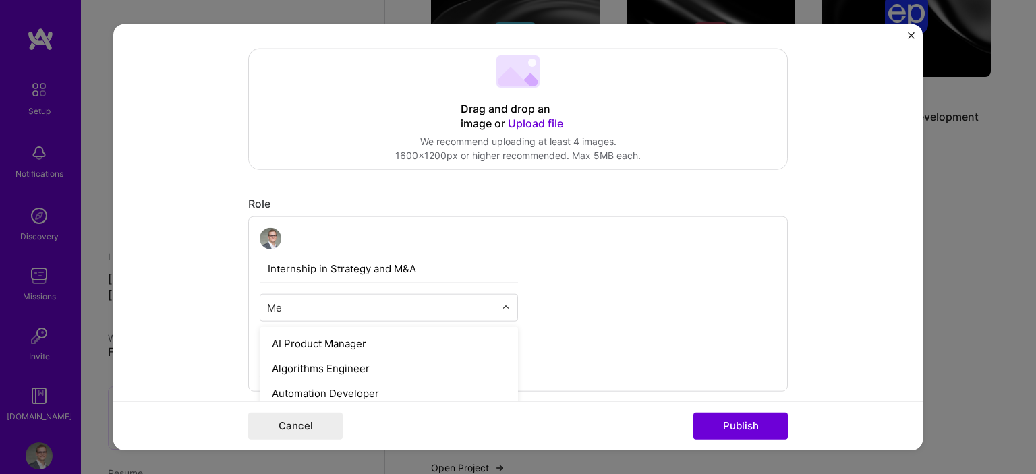
type input "M"
type input "Fi"
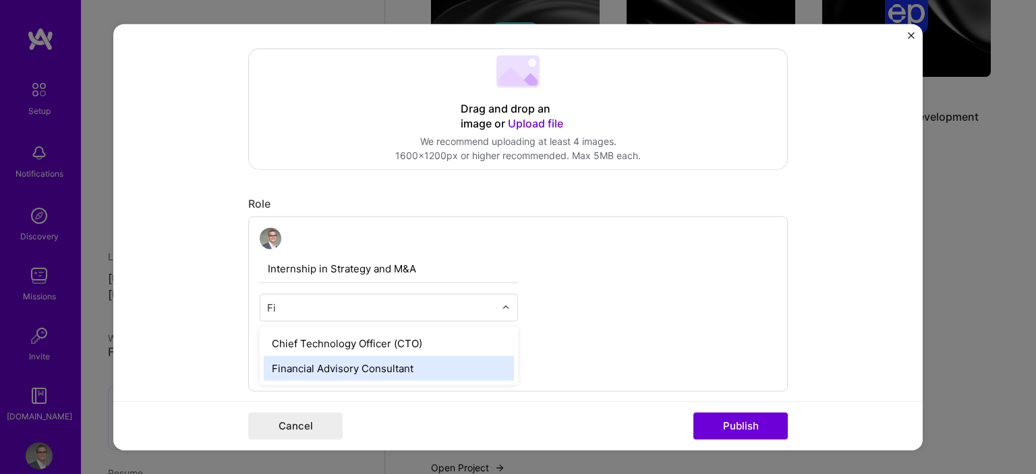
click at [296, 365] on div "Financial Advisory Consultant" at bounding box center [389, 368] width 250 height 25
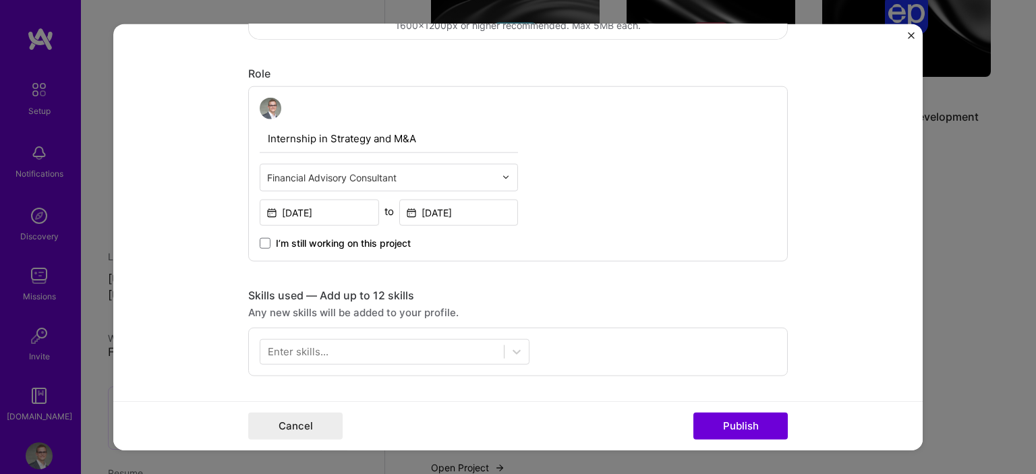
scroll to position [452, 0]
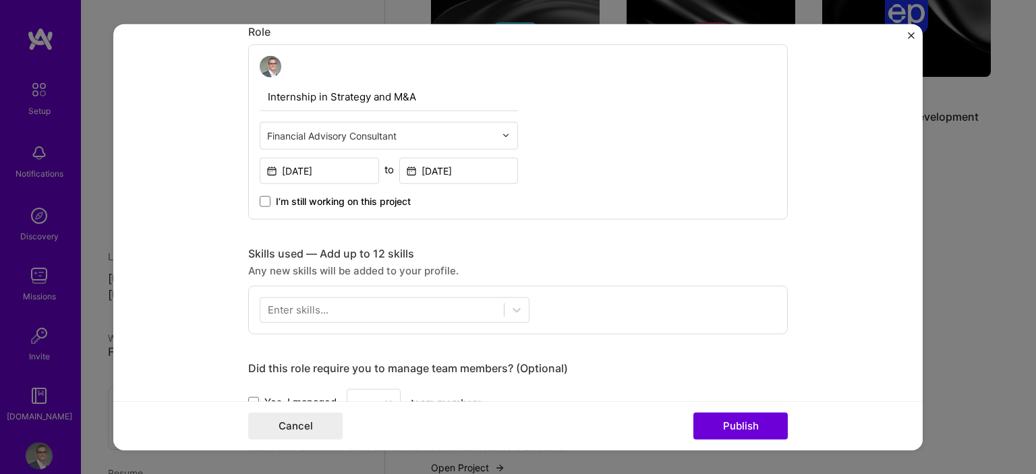
click at [304, 306] on div "Enter skills..." at bounding box center [298, 310] width 61 height 14
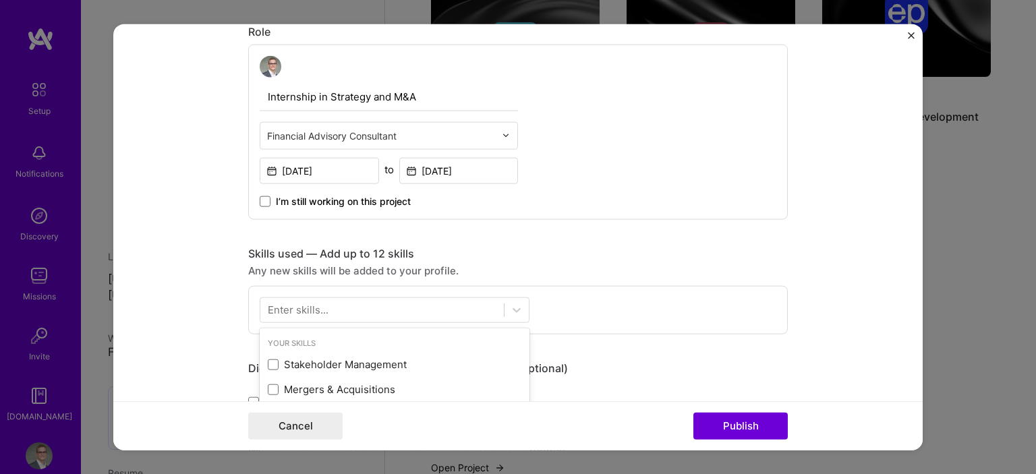
scroll to position [677, 0]
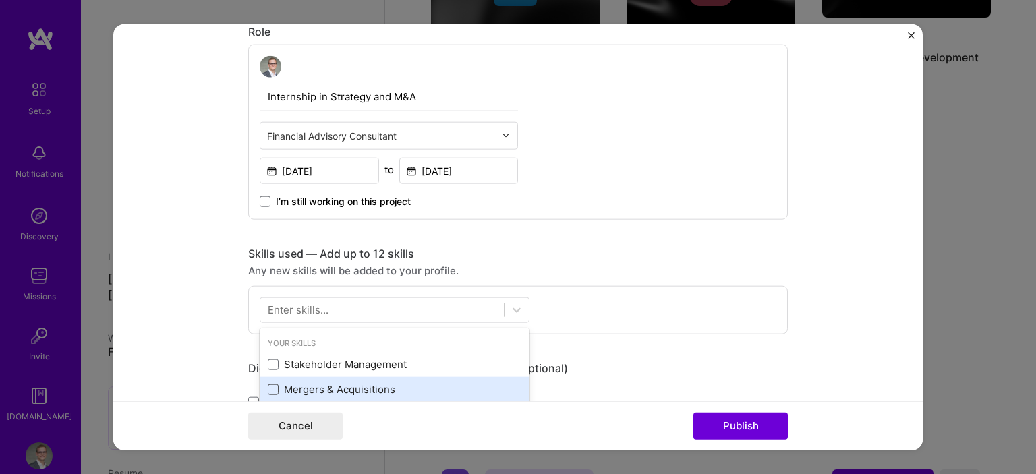
click at [274, 387] on span at bounding box center [273, 389] width 11 height 11
click at [0, 0] on input "checkbox" at bounding box center [0, 0] width 0 height 0
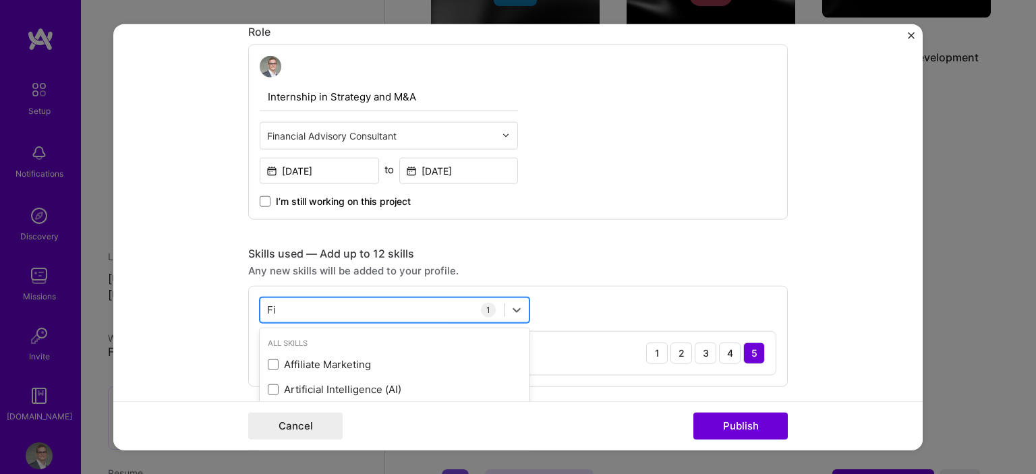
type input "F"
type input "S"
click at [145, 259] on form "Editing suggested project This project is suggested based on your LinkedIn, res…" at bounding box center [518, 237] width 810 height 427
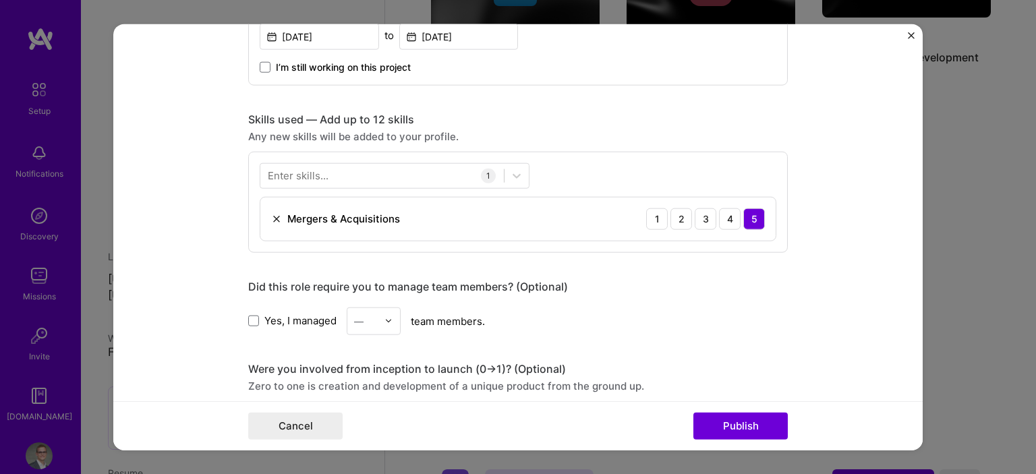
scroll to position [592, 0]
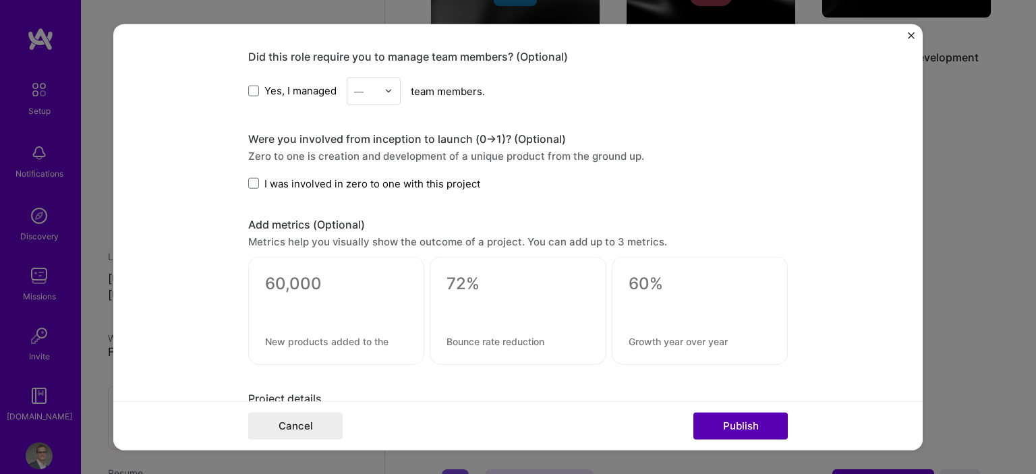
click at [717, 427] on button "Publish" at bounding box center [741, 426] width 94 height 27
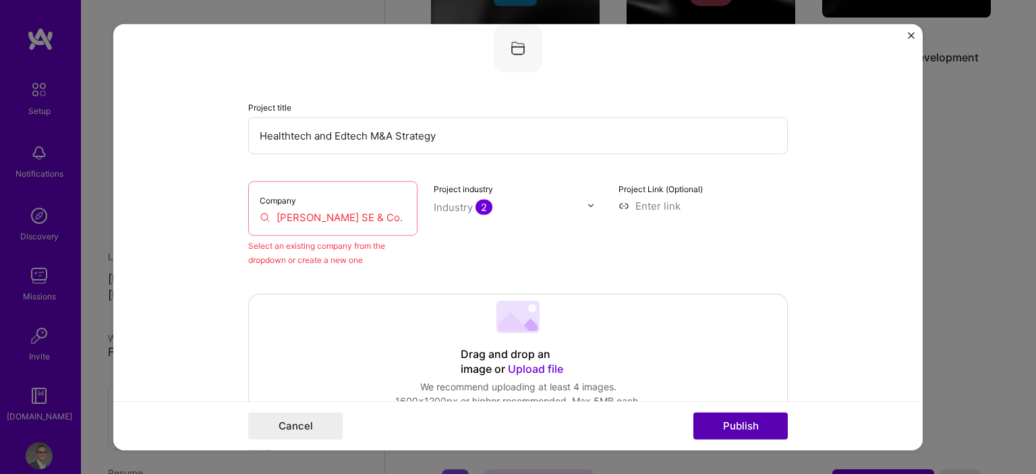
scroll to position [88, 0]
click at [384, 214] on input "[PERSON_NAME] SE & Co. KGaA | Bertelsmann Education Group" at bounding box center [333, 218] width 146 height 14
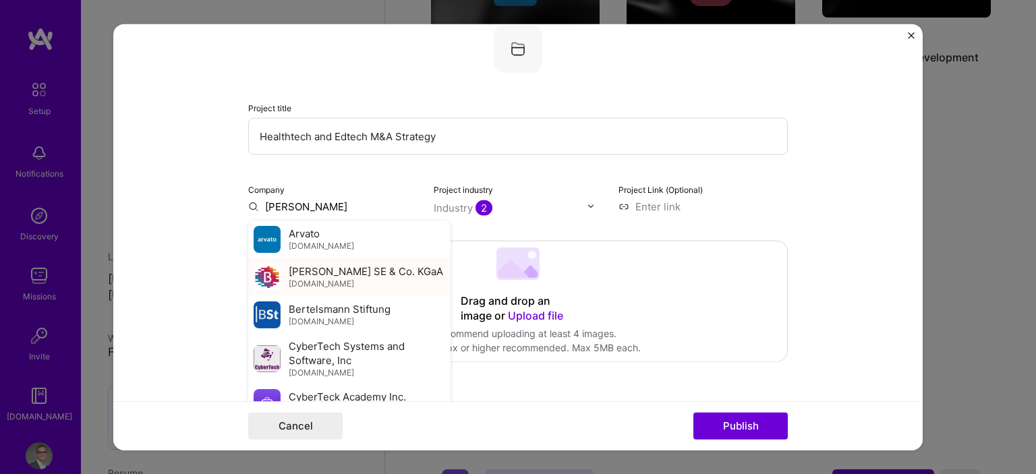
click at [395, 280] on div "[PERSON_NAME] SE & Co. [PERSON_NAME][DOMAIN_NAME]" at bounding box center [366, 276] width 155 height 25
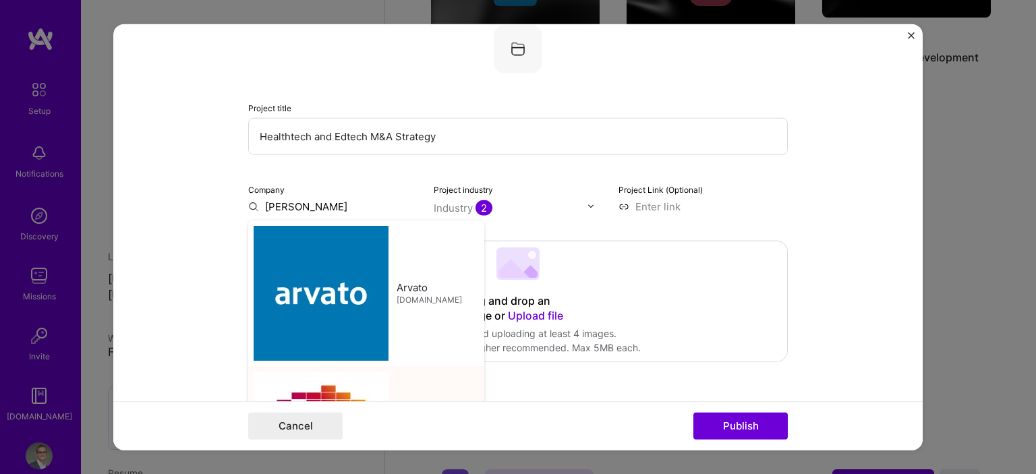
type input "[PERSON_NAME] SE & Co. KGaA"
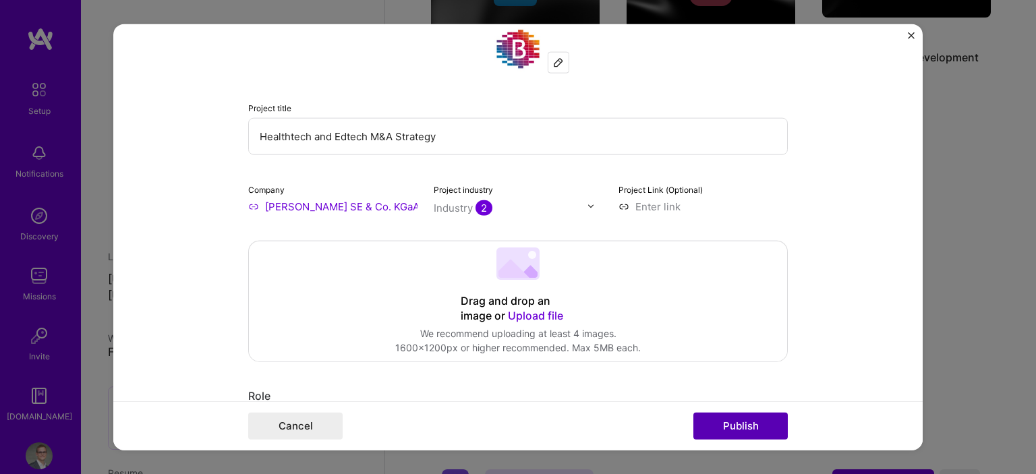
click at [763, 426] on button "Publish" at bounding box center [741, 426] width 94 height 27
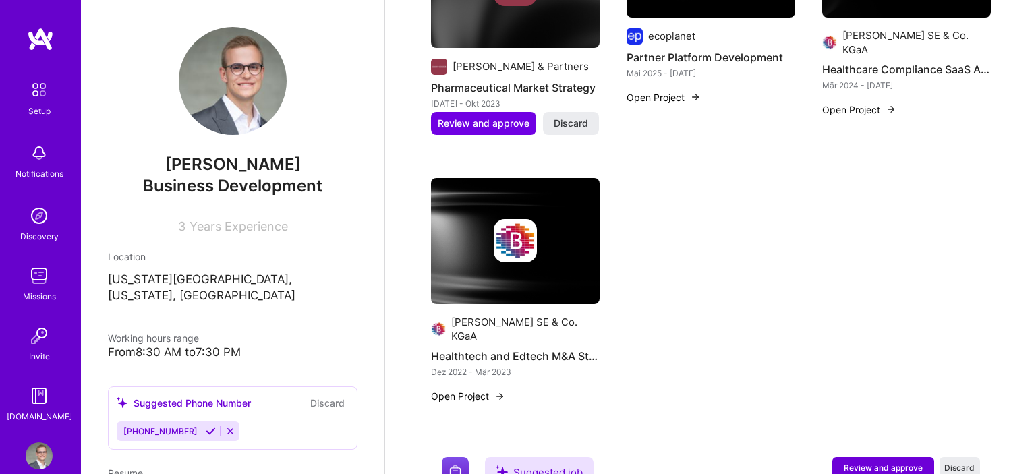
scroll to position [610, 0]
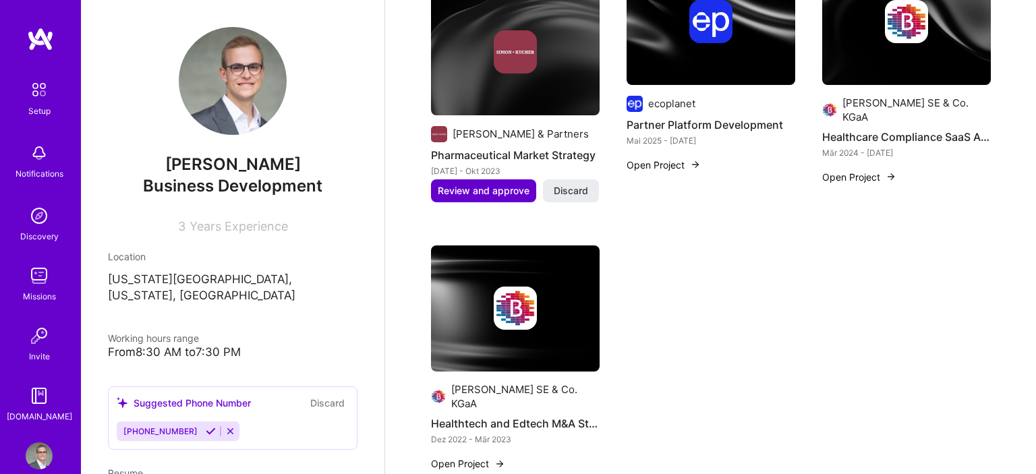
click at [493, 179] on button "Review and approve" at bounding box center [483, 190] width 105 height 23
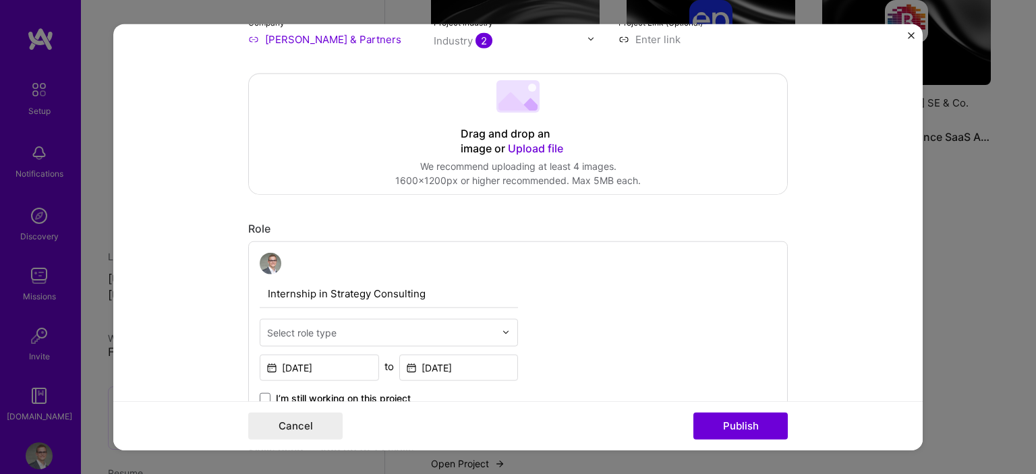
scroll to position [285, 0]
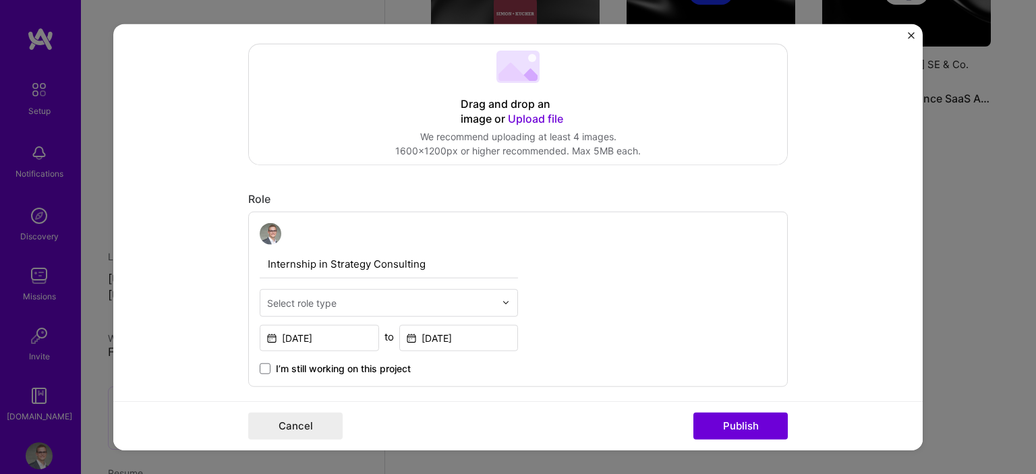
click at [321, 293] on div "Select role type" at bounding box center [381, 302] width 242 height 26
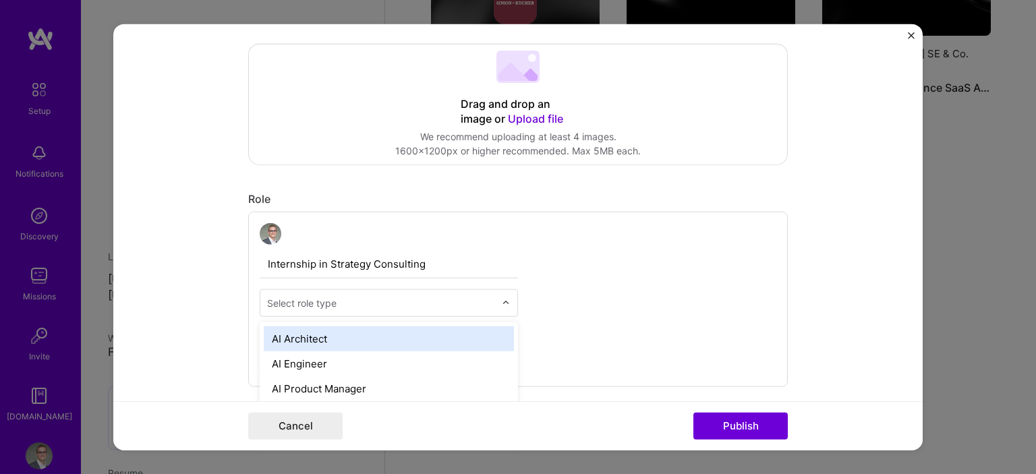
scroll to position [664, 0]
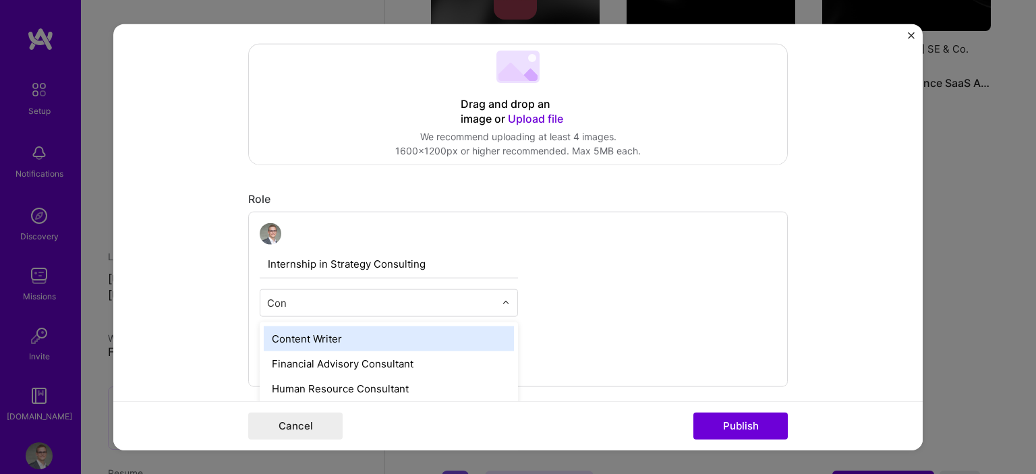
type input "Cons"
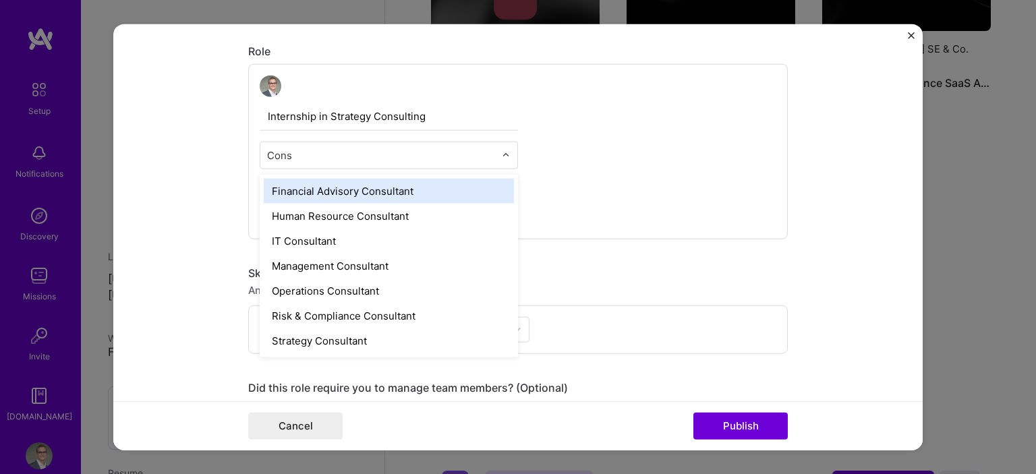
scroll to position [435, 0]
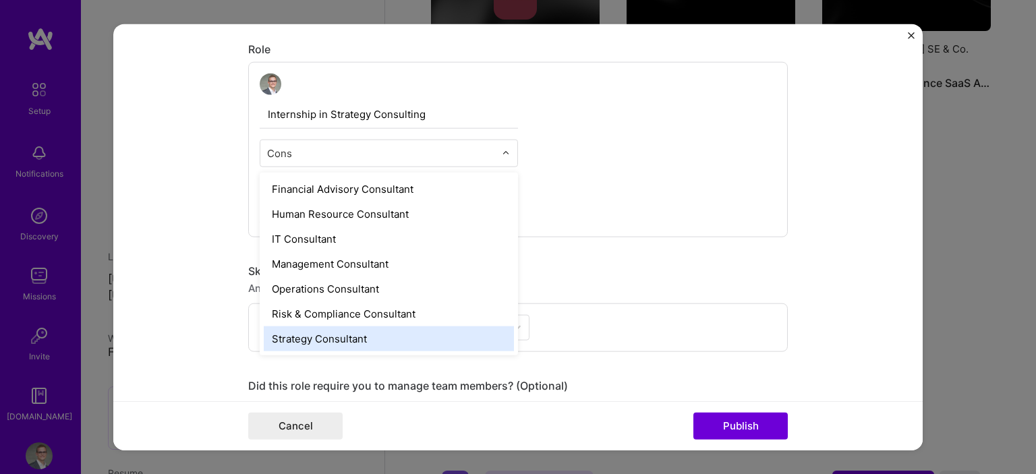
click at [306, 335] on div "Strategy Consultant" at bounding box center [389, 338] width 250 height 25
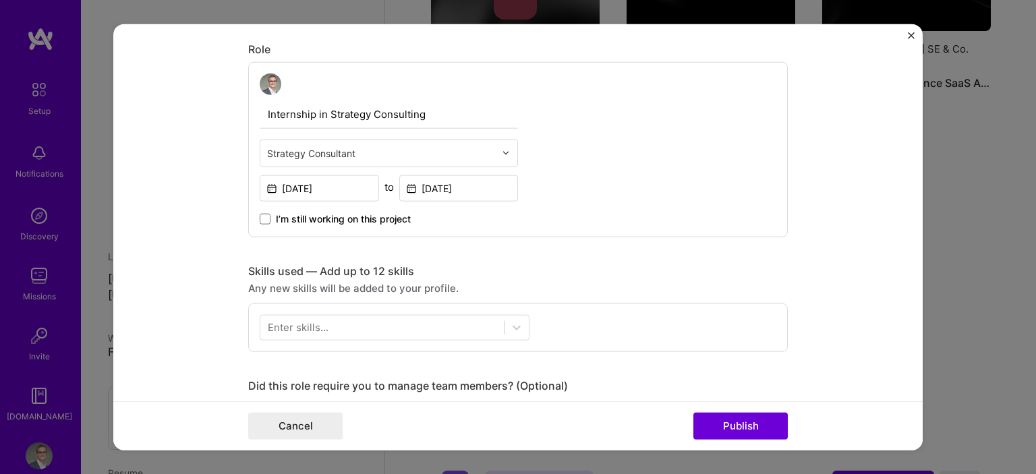
click at [308, 327] on div "Enter skills..." at bounding box center [298, 328] width 61 height 14
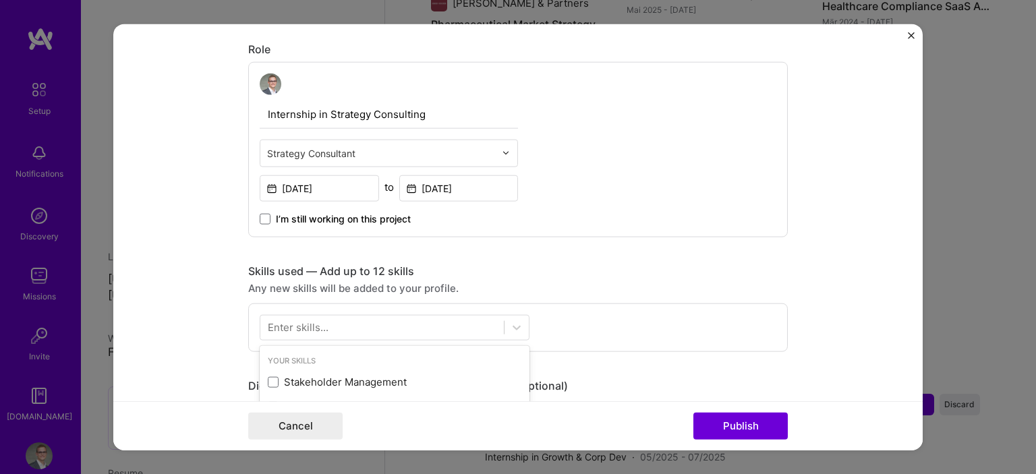
click at [285, 328] on div "Enter skills..." at bounding box center [298, 328] width 61 height 14
click at [306, 325] on div "Enter skills..." at bounding box center [298, 328] width 61 height 14
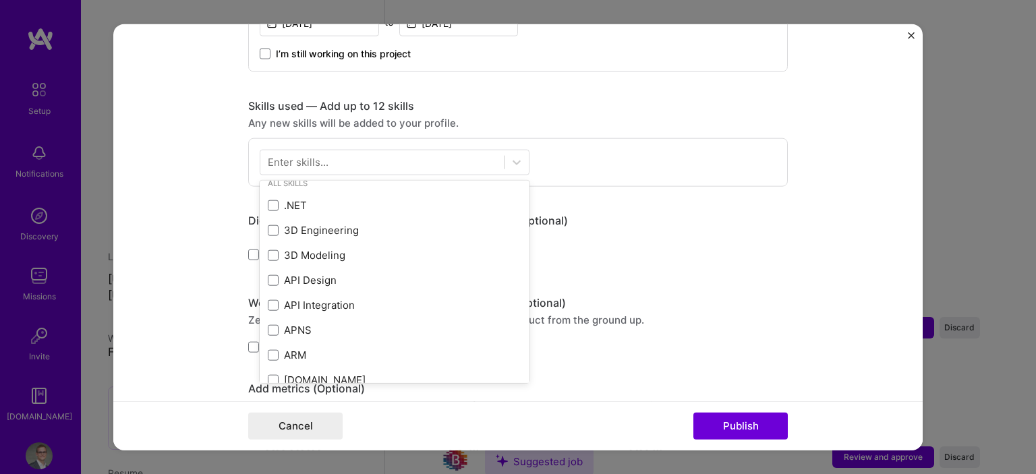
scroll to position [602, 0]
click at [325, 161] on div "Enter skills..." at bounding box center [298, 160] width 61 height 14
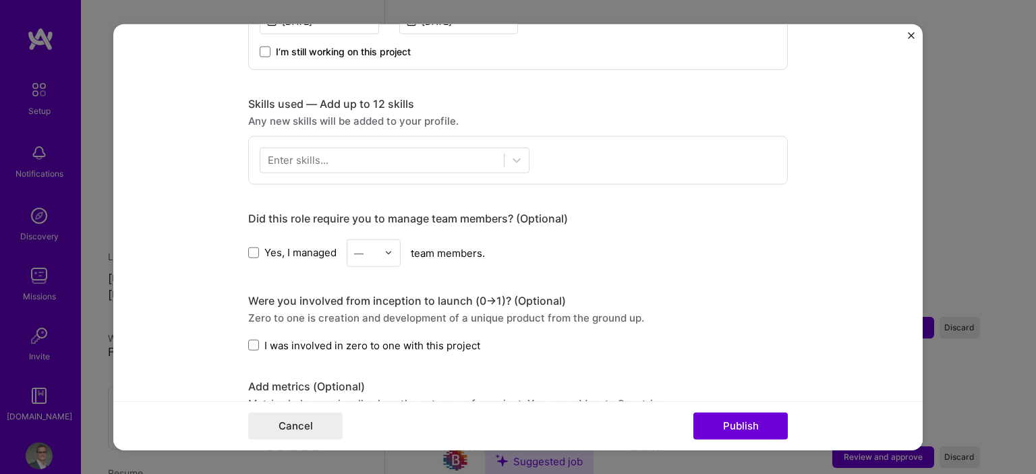
click at [325, 160] on div "Enter skills..." at bounding box center [298, 160] width 61 height 14
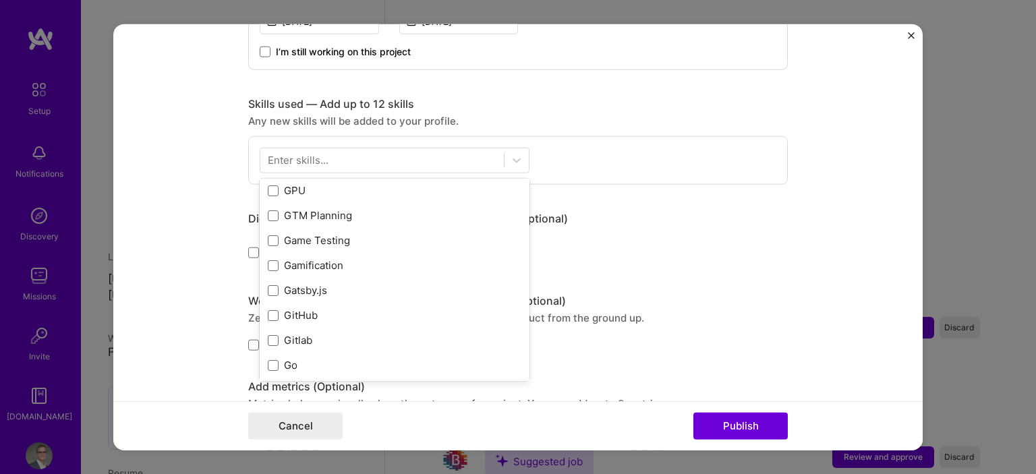
scroll to position [3592, 0]
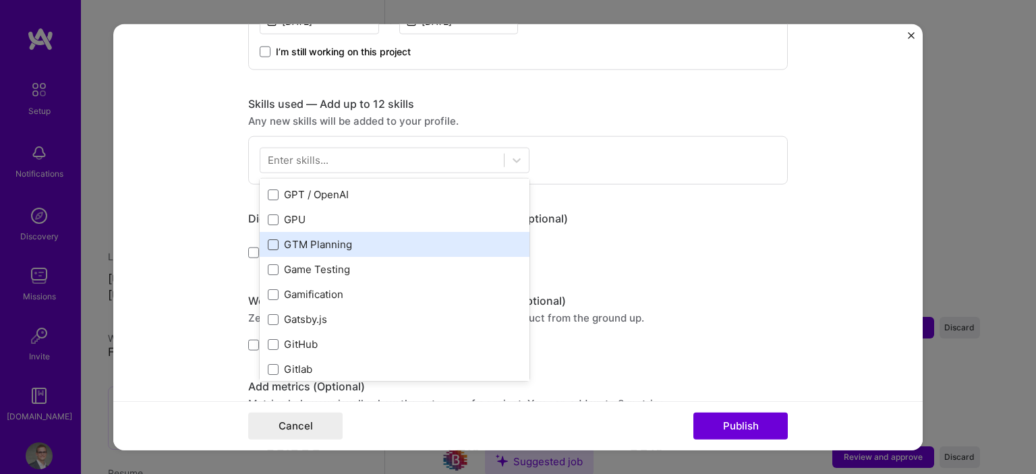
click at [272, 242] on div "Your Skills Stakeholder Management Mergers & Acquisitions Product Marketing All…" at bounding box center [395, 279] width 270 height 202
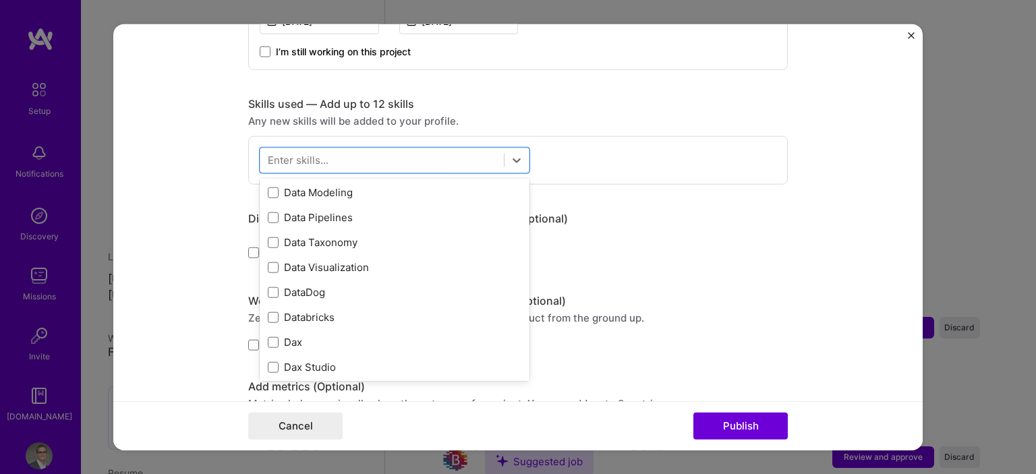
scroll to position [2321, 0]
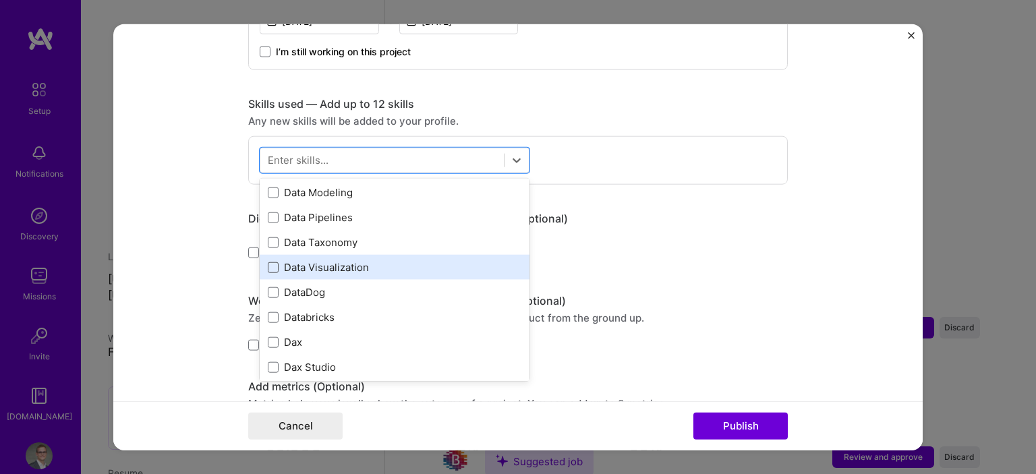
click at [275, 262] on span at bounding box center [273, 267] width 11 height 11
click at [0, 0] on input "checkbox" at bounding box center [0, 0] width 0 height 0
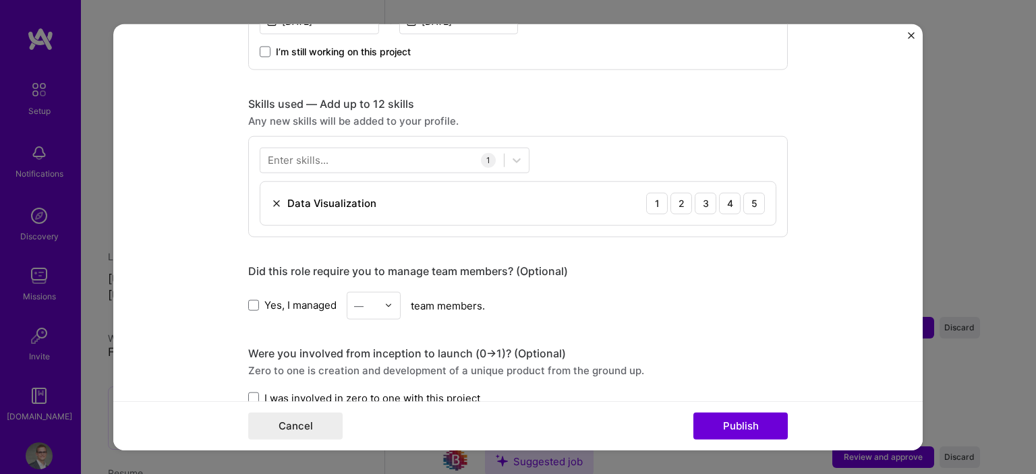
click at [174, 240] on form "Editing suggested project This project is suggested based on your LinkedIn, res…" at bounding box center [518, 237] width 810 height 427
click at [383, 158] on div at bounding box center [382, 160] width 244 height 22
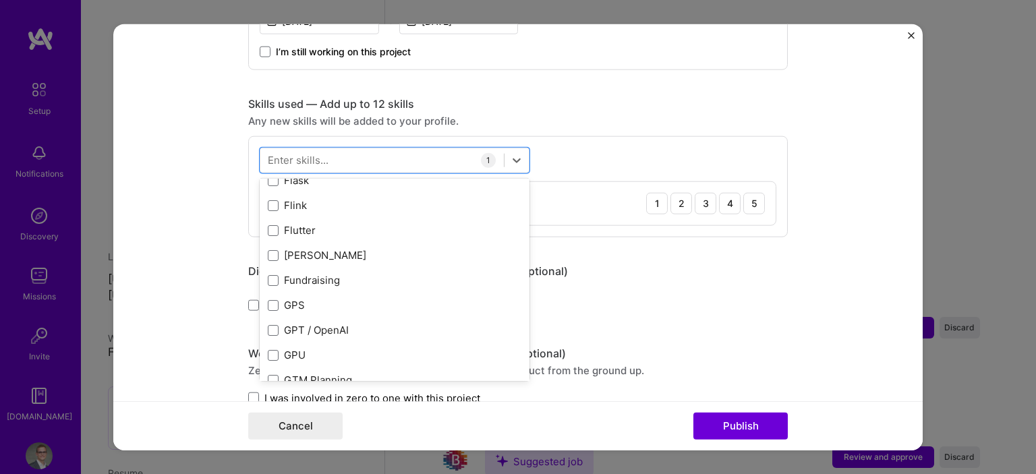
scroll to position [3555, 0]
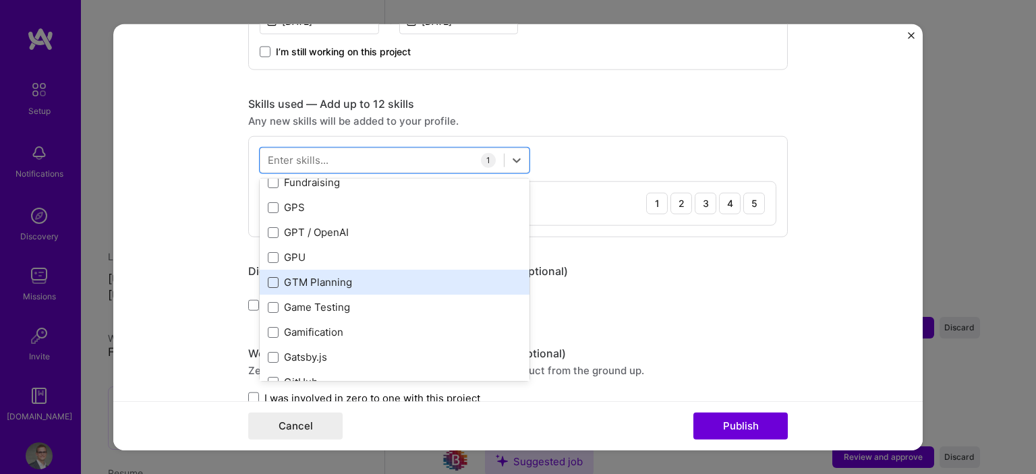
click at [277, 285] on span at bounding box center [273, 282] width 11 height 11
click at [0, 0] on input "checkbox" at bounding box center [0, 0] width 0 height 0
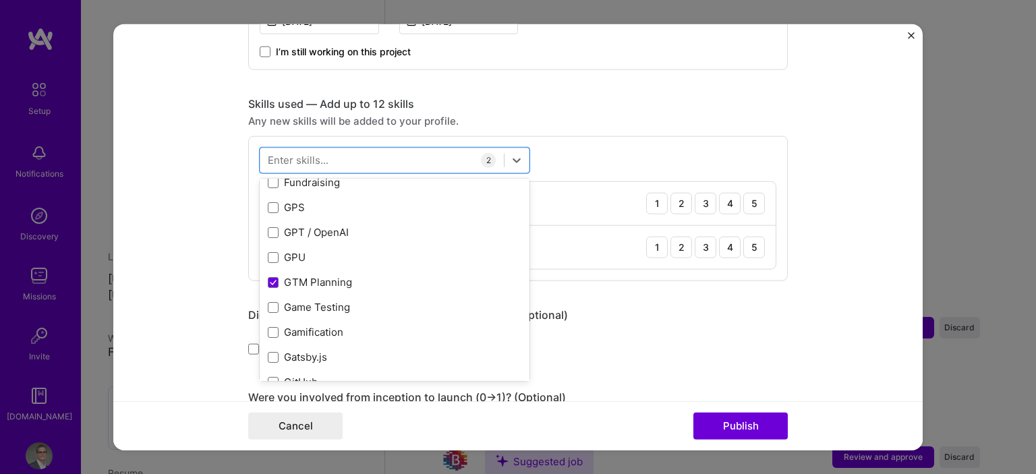
click at [204, 255] on form "Editing suggested project This project is suggested based on your LinkedIn, res…" at bounding box center [518, 237] width 810 height 427
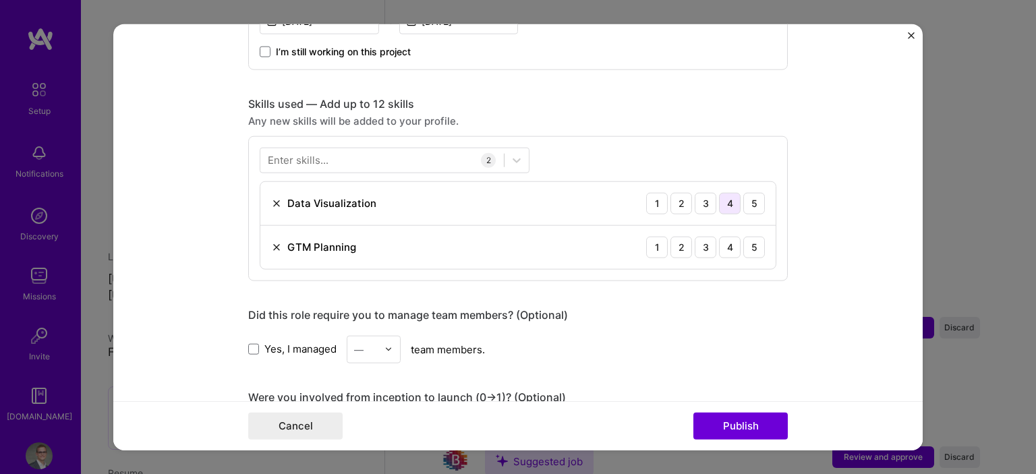
click at [735, 200] on div "4" at bounding box center [730, 203] width 22 height 22
click at [746, 238] on div "5" at bounding box center [755, 247] width 22 height 22
click at [730, 244] on div "4" at bounding box center [730, 247] width 22 height 22
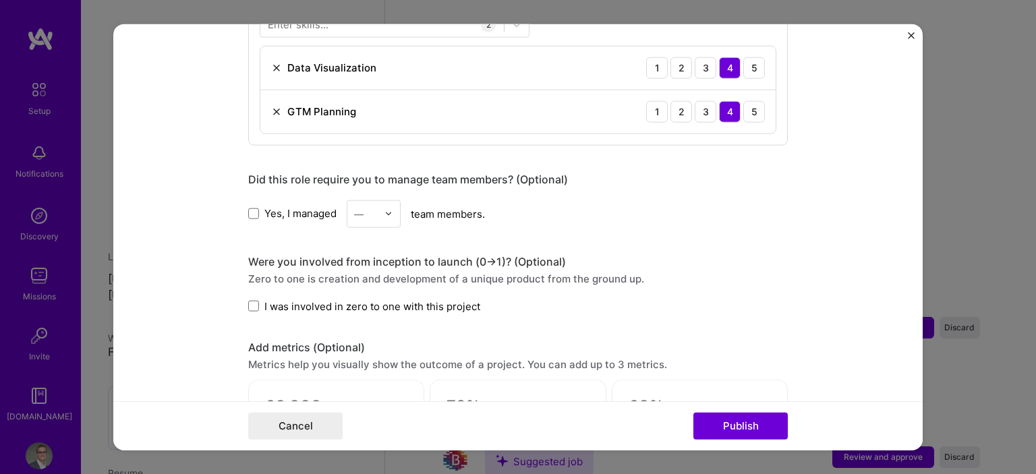
scroll to position [741, 0]
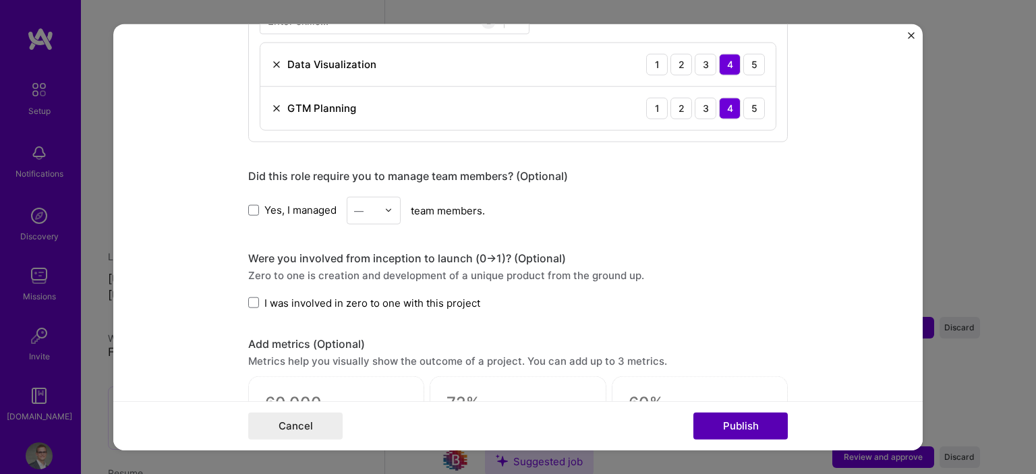
click at [729, 420] on button "Publish" at bounding box center [741, 426] width 94 height 27
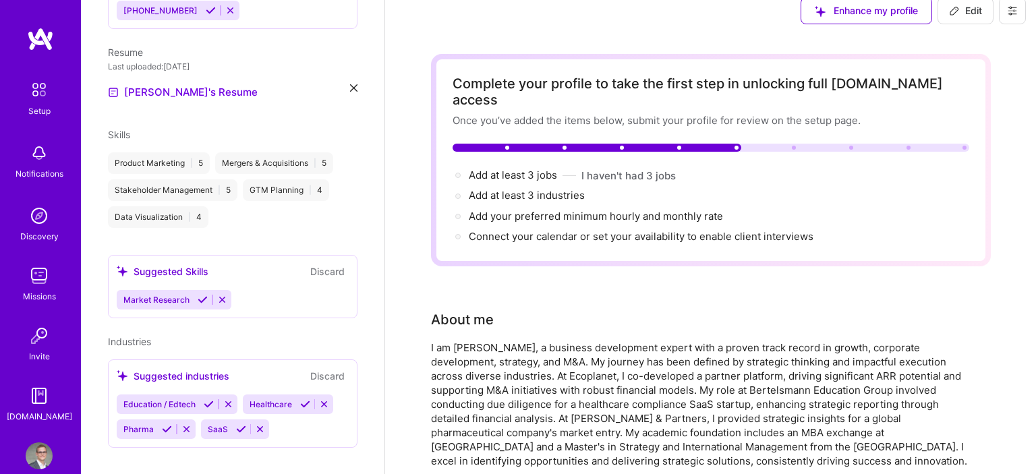
scroll to position [0, 0]
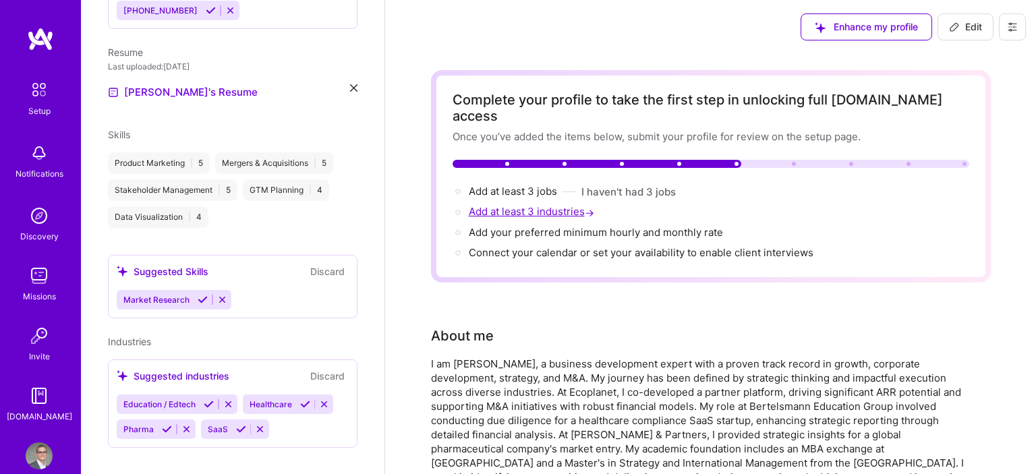
click at [557, 205] on span "Add at least 3 industries →" at bounding box center [533, 211] width 128 height 13
select select "US"
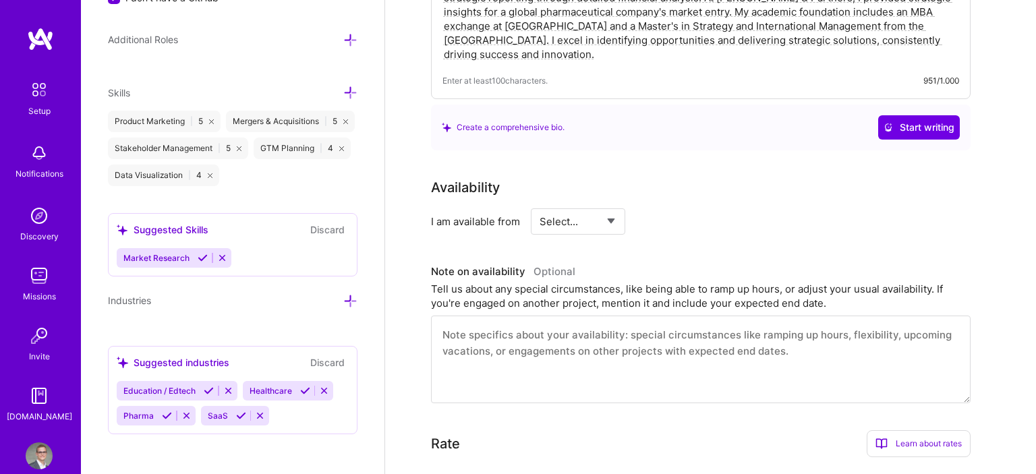
scroll to position [466, 0]
select select "Future Date"
click option "Future Date" at bounding box center [0, 0] width 0 height 0
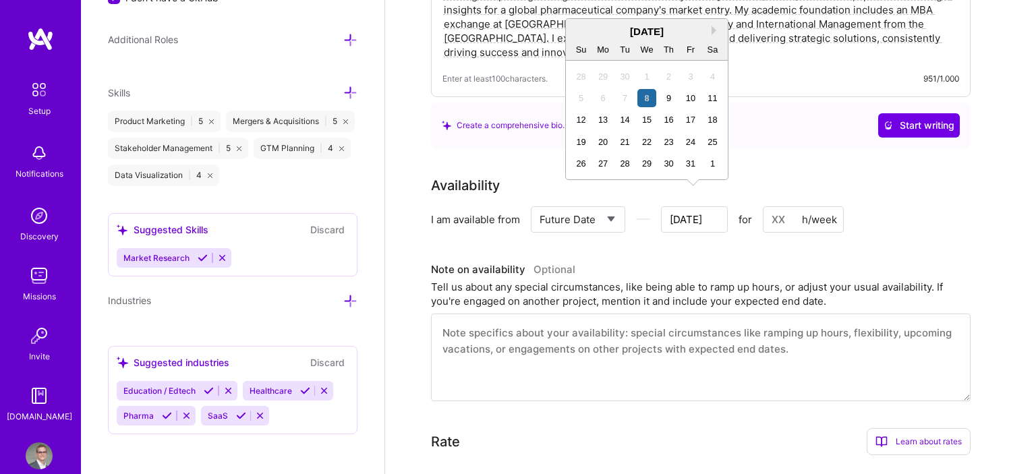
click at [694, 206] on input "[DATE]" at bounding box center [694, 219] width 67 height 26
click at [719, 27] on button "Next Month" at bounding box center [716, 30] width 9 height 9
click at [585, 98] on div "4" at bounding box center [581, 98] width 18 height 18
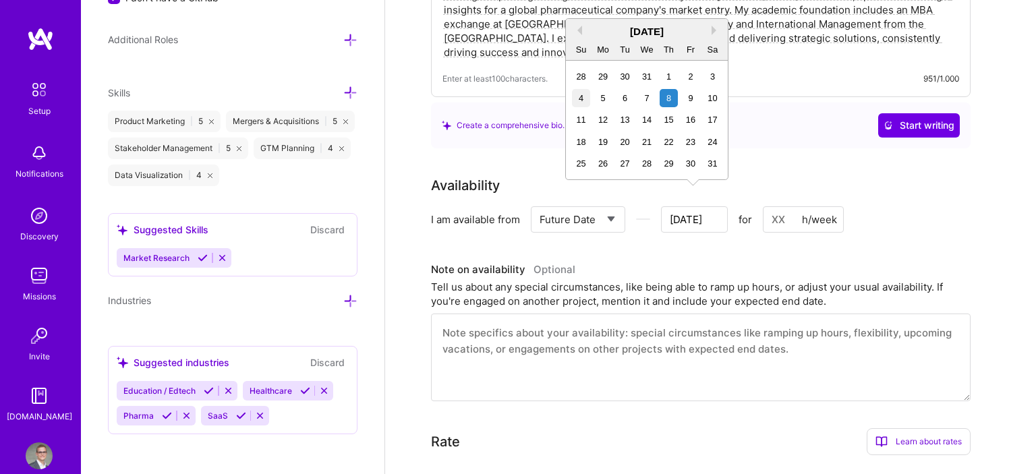
type input "[DATE]"
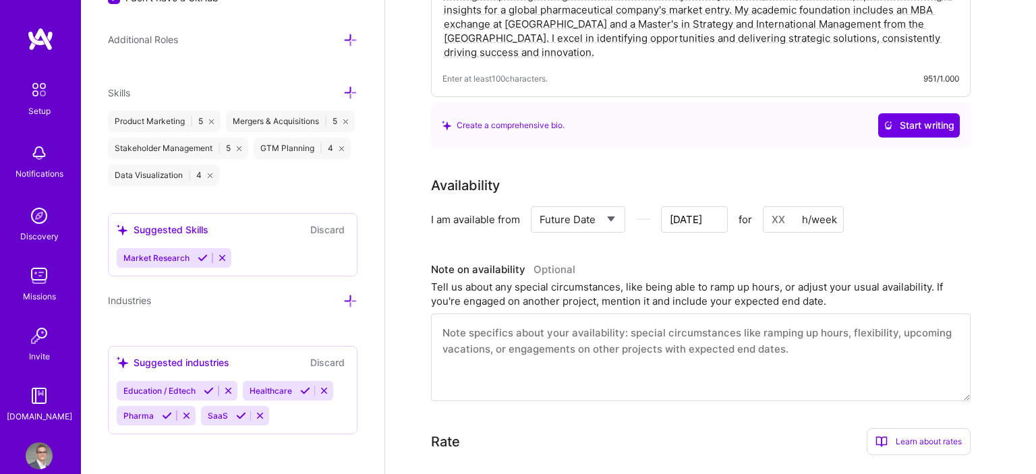
click at [795, 207] on input at bounding box center [803, 219] width 81 height 26
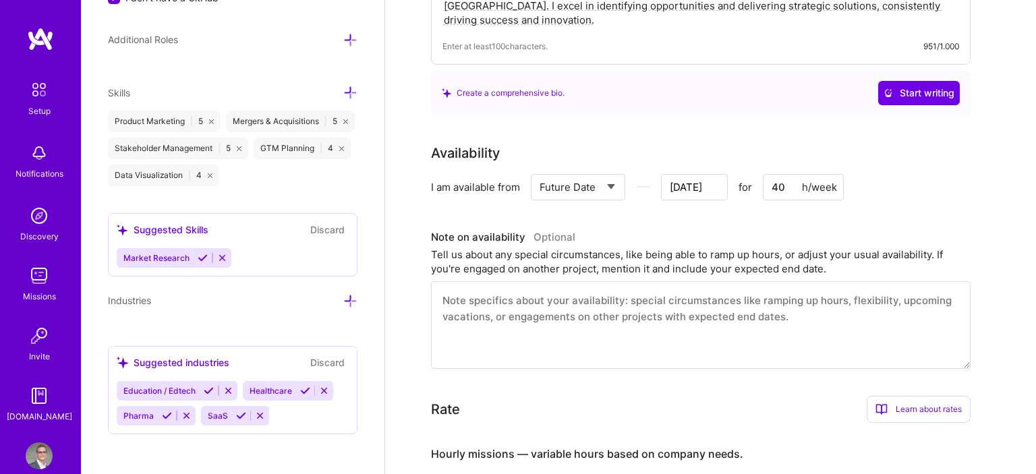
scroll to position [502, 0]
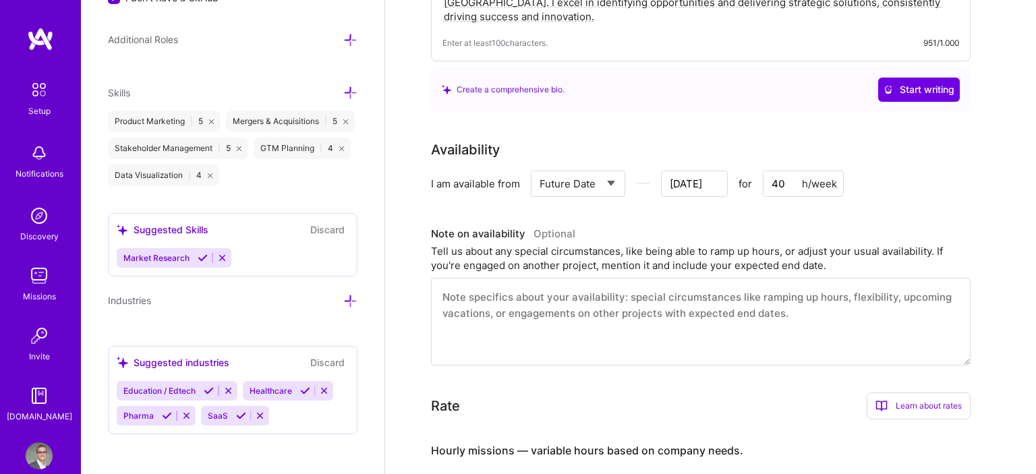
type input "40"
click at [632, 289] on textarea at bounding box center [701, 322] width 540 height 88
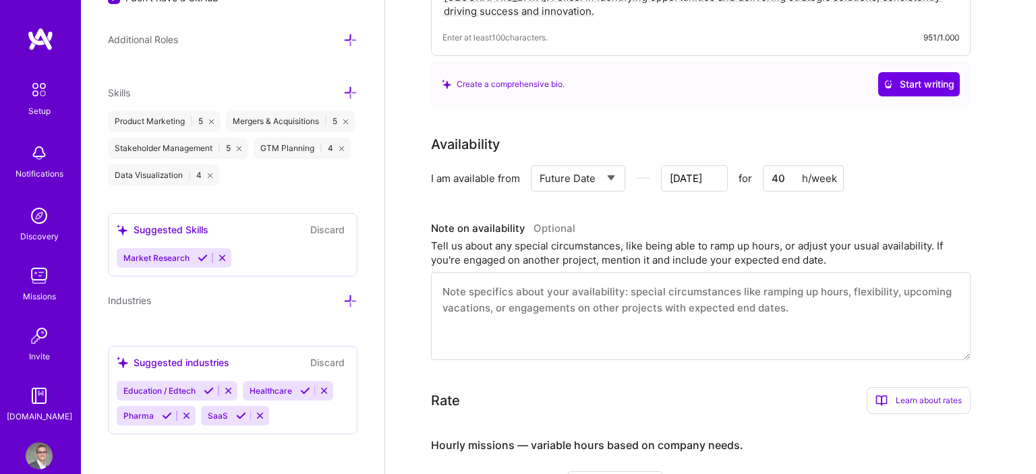
scroll to position [508, 0]
type textarea "I"
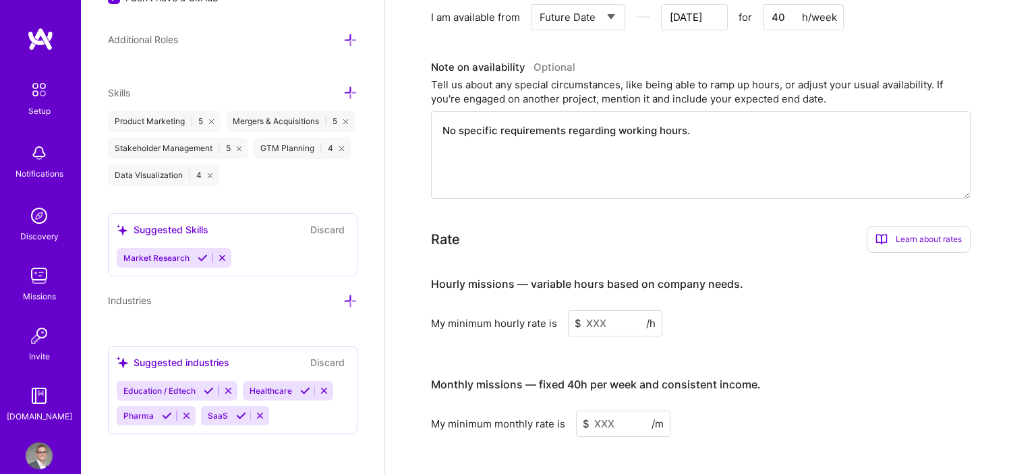
scroll to position [677, 0]
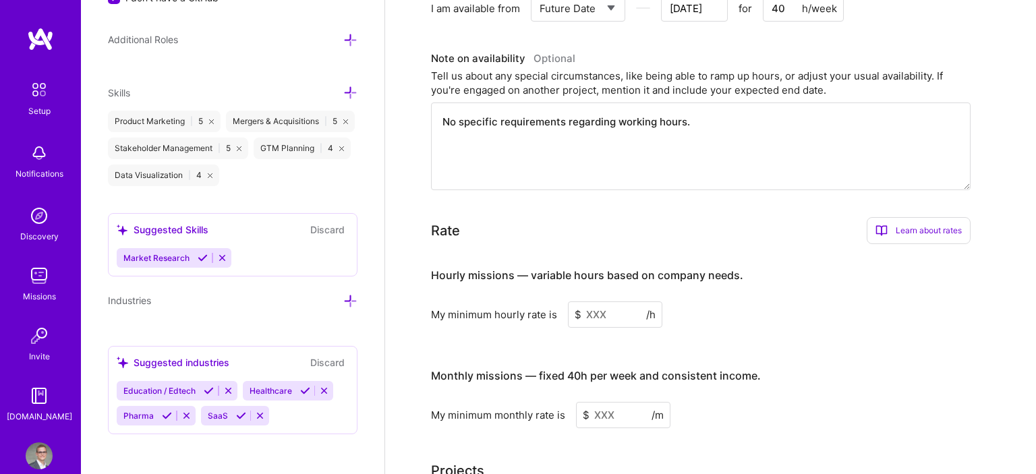
type textarea "No specific requirements regarding working hours."
click at [601, 402] on input at bounding box center [623, 415] width 94 height 26
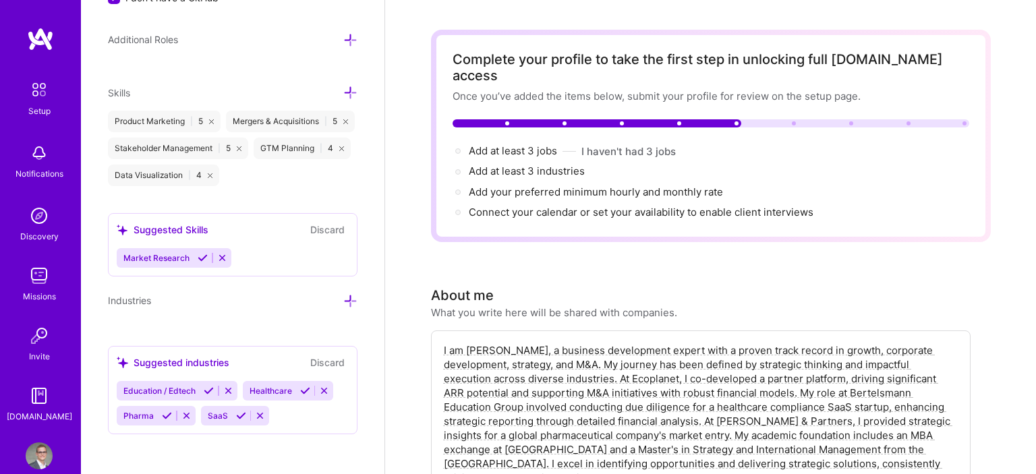
scroll to position [0, 0]
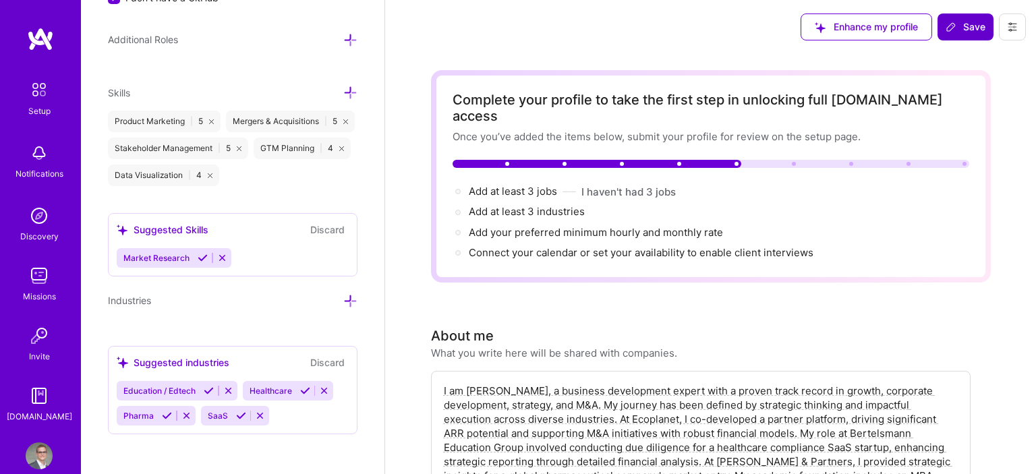
type input "2500"
click at [978, 28] on span "Save" at bounding box center [966, 26] width 40 height 13
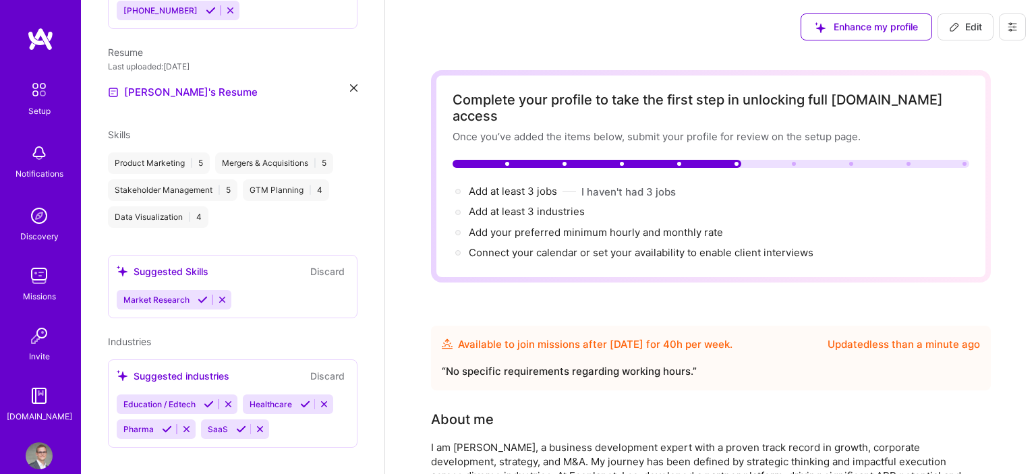
click at [28, 220] on img at bounding box center [39, 215] width 27 height 27
